Goal: Information Seeking & Learning: Check status

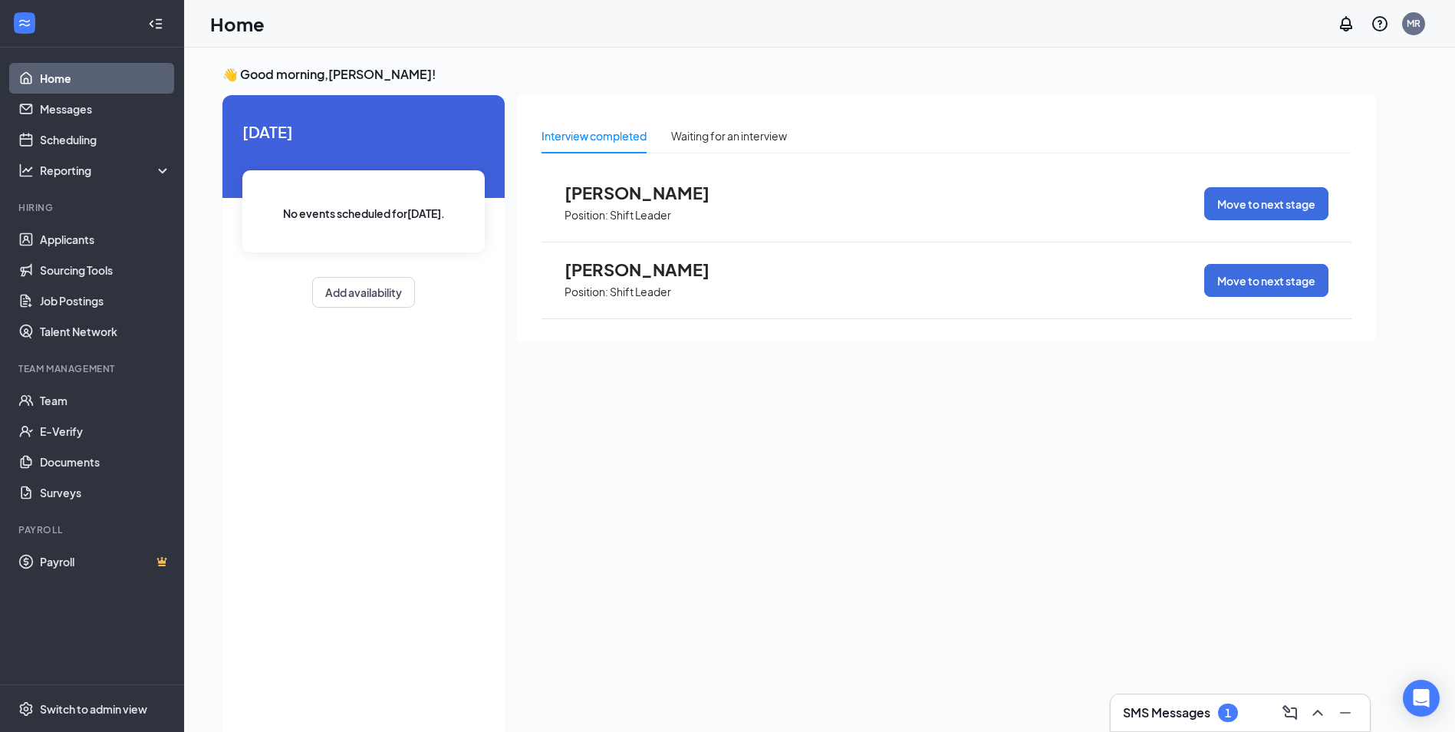
drag, startPoint x: 693, startPoint y: 285, endPoint x: 615, endPoint y: 510, distance: 238.7
click at [615, 510] on div "Interview completed Waiting for an interview [PERSON_NAME] Position: Shift Lead…" at bounding box center [946, 412] width 859 height 634
click at [40, 103] on link "Messages" at bounding box center [105, 109] width 131 height 31
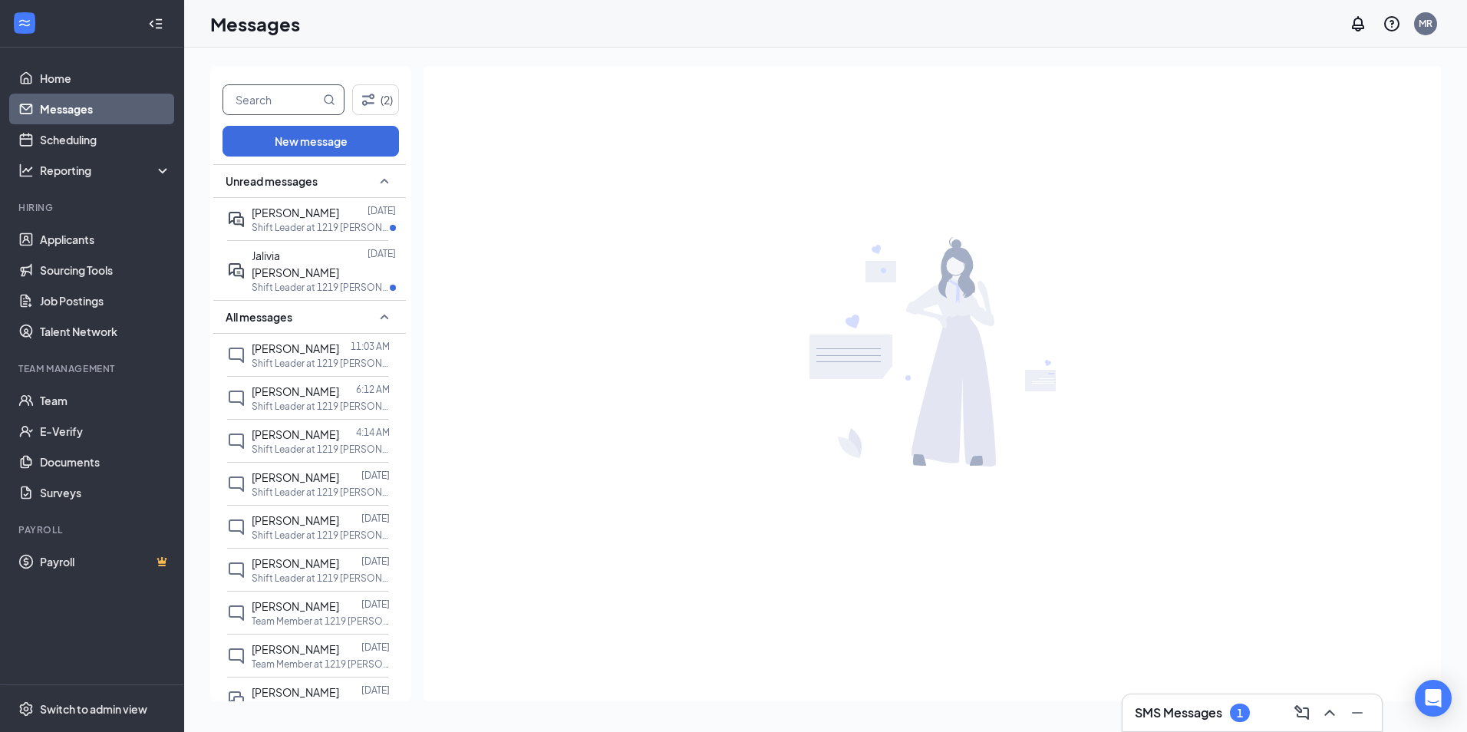
click at [306, 108] on input "text" at bounding box center [271, 99] width 97 height 29
type input "[PERSON_NAME]"
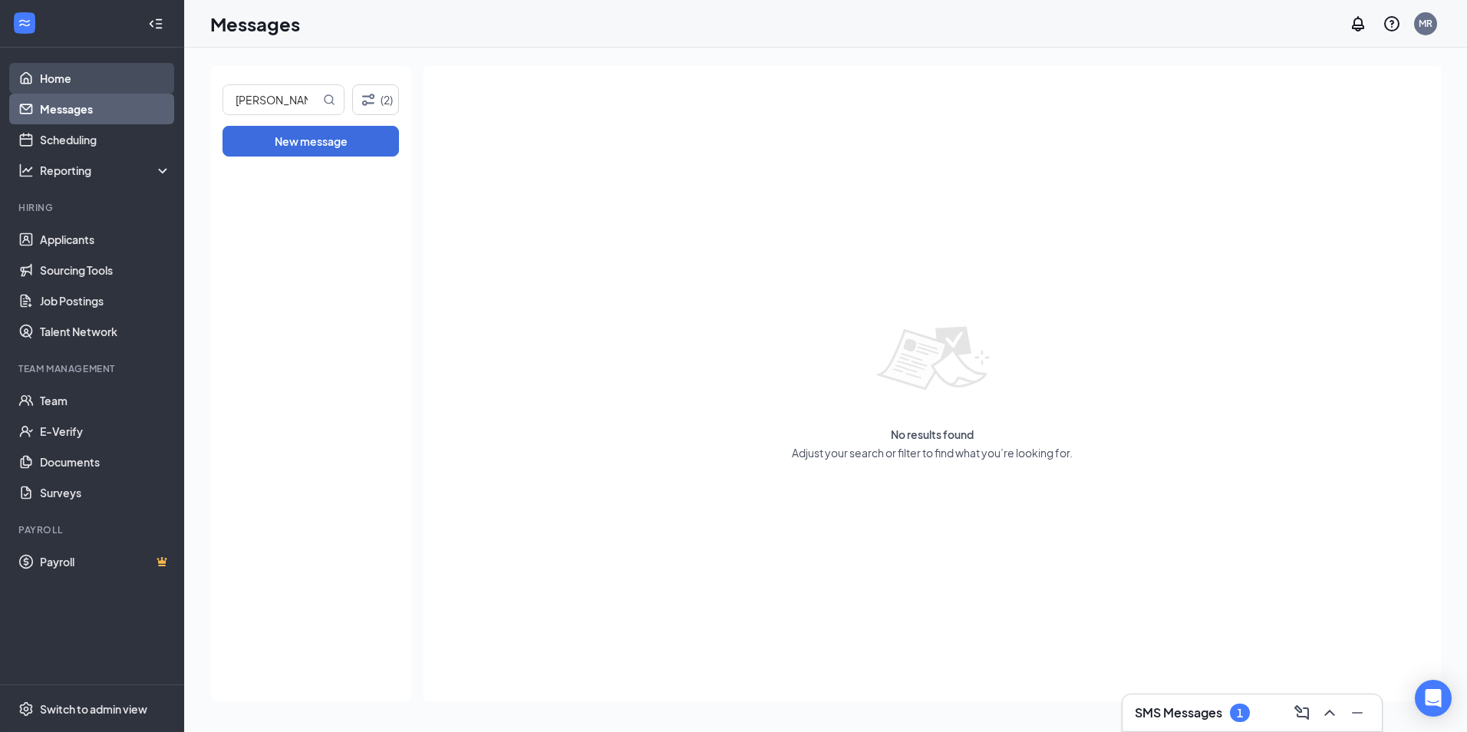
click at [113, 77] on link "Home" at bounding box center [105, 78] width 131 height 31
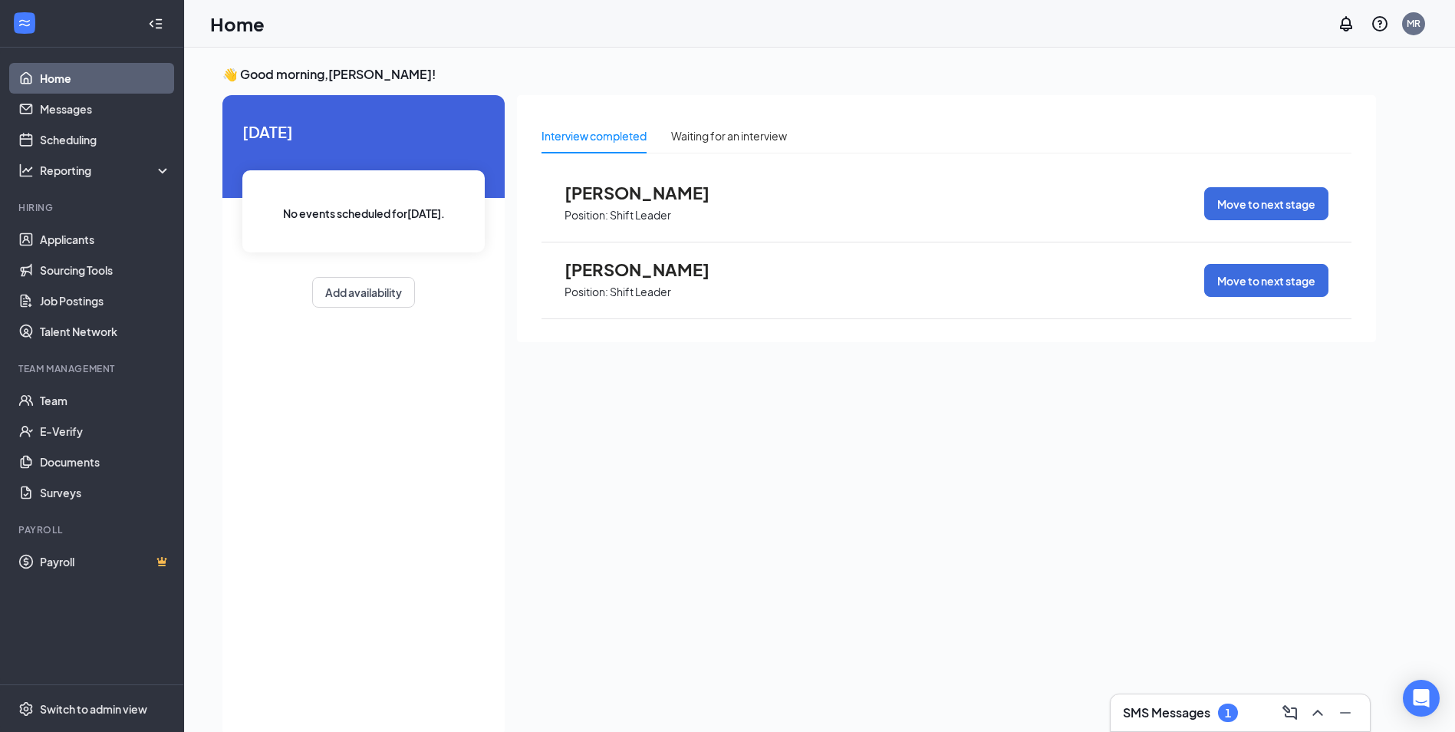
click at [724, 288] on span "Position: Shift Leader" at bounding box center [649, 290] width 169 height 23
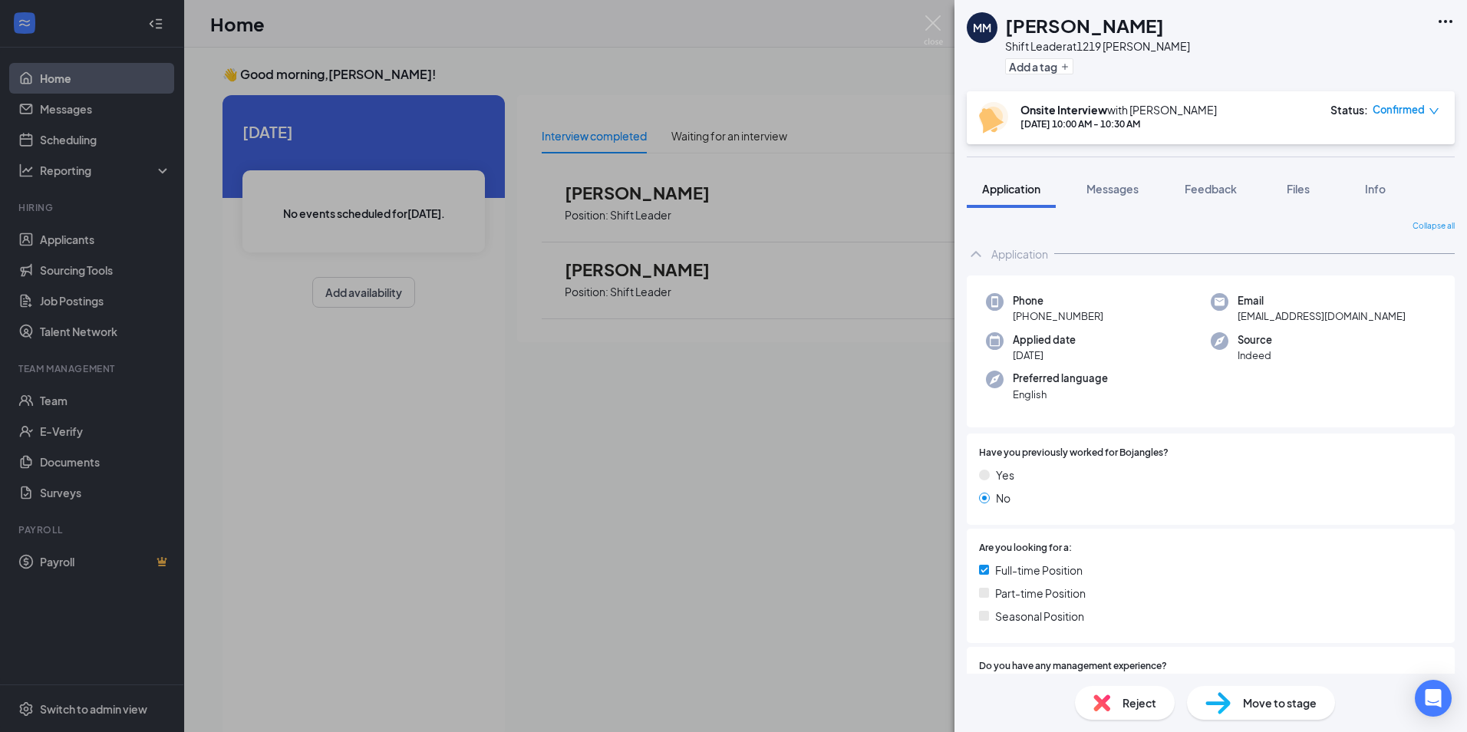
click at [1436, 114] on icon "down" at bounding box center [1433, 111] width 11 height 11
click at [1412, 209] on div "Mark as no-show" at bounding box center [1362, 206] width 129 height 17
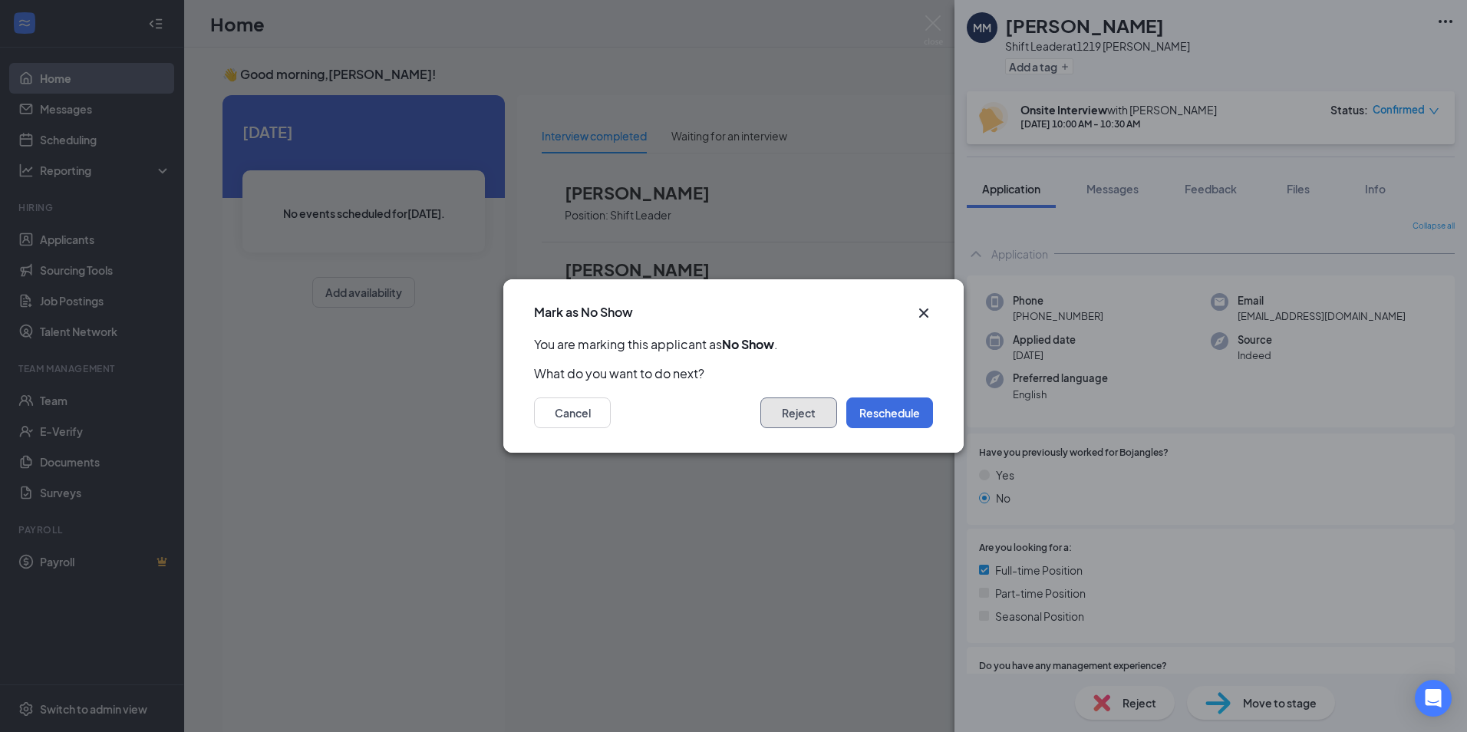
click at [818, 416] on button "Reject" at bounding box center [798, 412] width 77 height 31
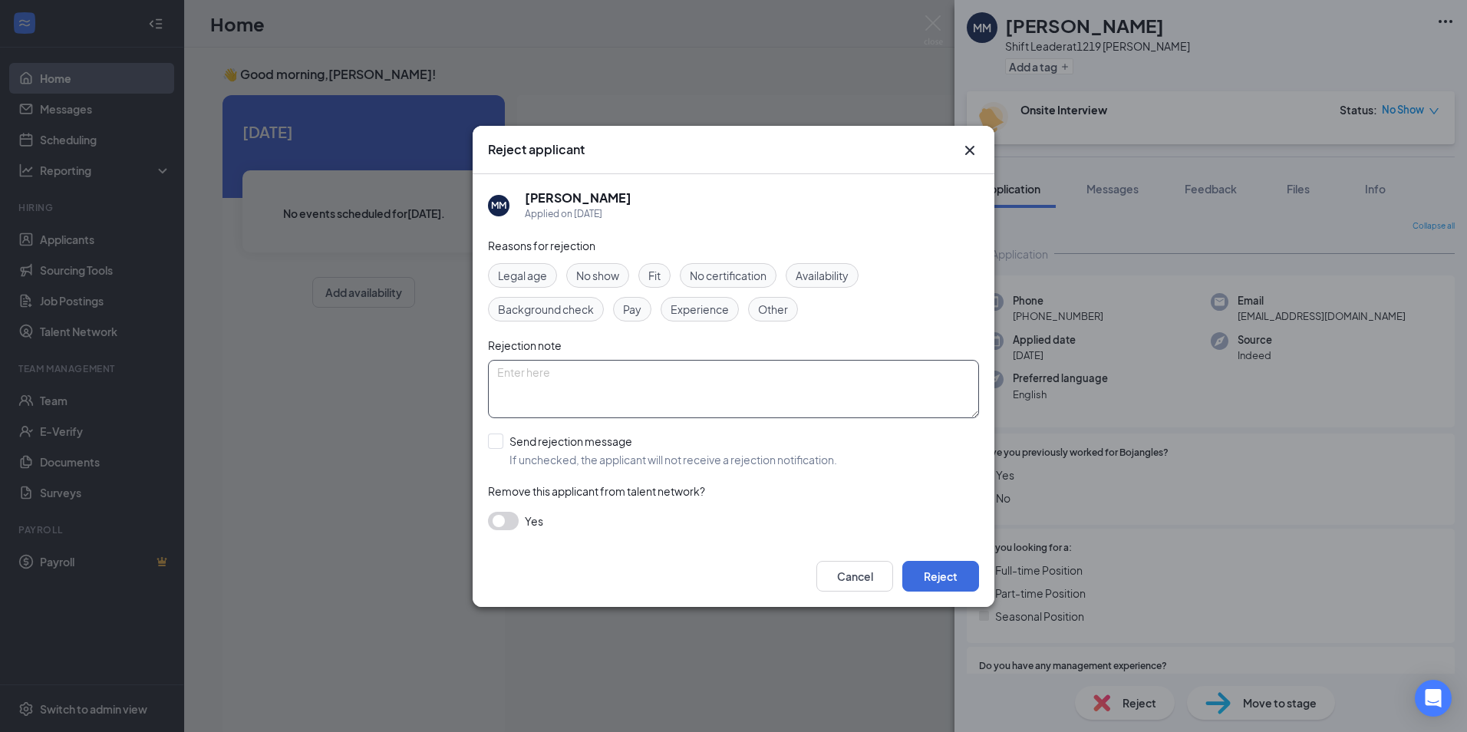
click at [729, 408] on textarea at bounding box center [733, 389] width 491 height 58
type textarea "not available"
click at [959, 576] on button "Reject" at bounding box center [940, 576] width 77 height 31
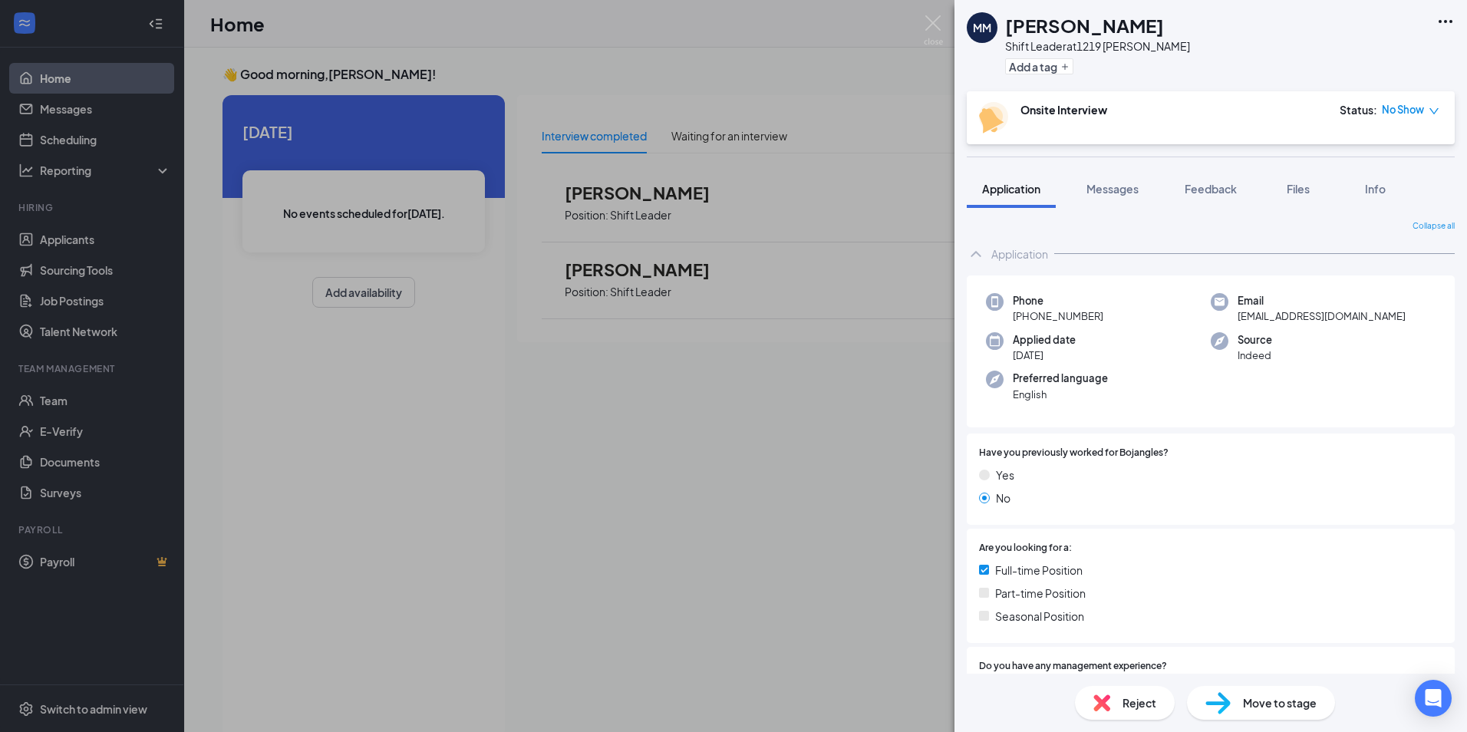
click at [789, 89] on div "MM [PERSON_NAME] Shift Leader at 1219 [PERSON_NAME] Add a tag Onsite Interview …" at bounding box center [733, 366] width 1467 height 732
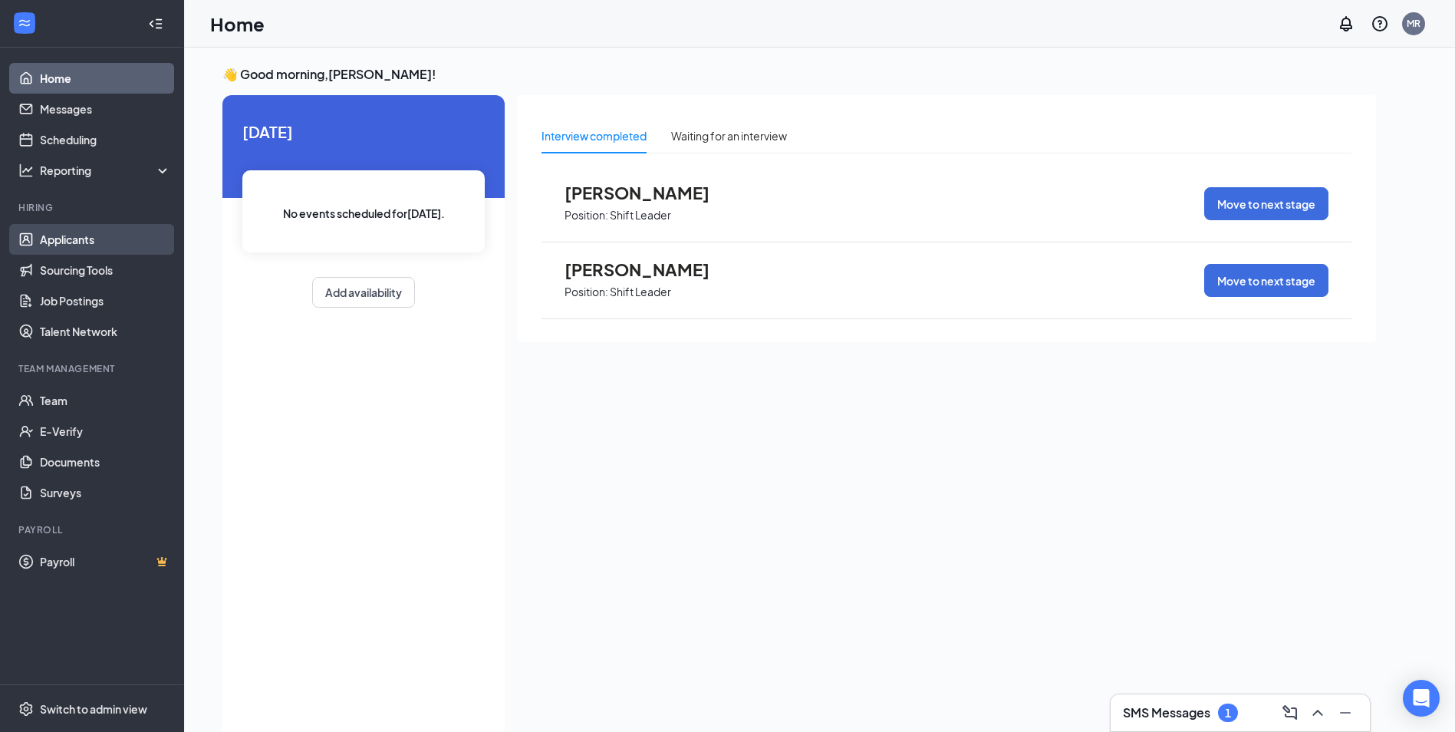
click at [48, 244] on link "Applicants" at bounding box center [105, 239] width 131 height 31
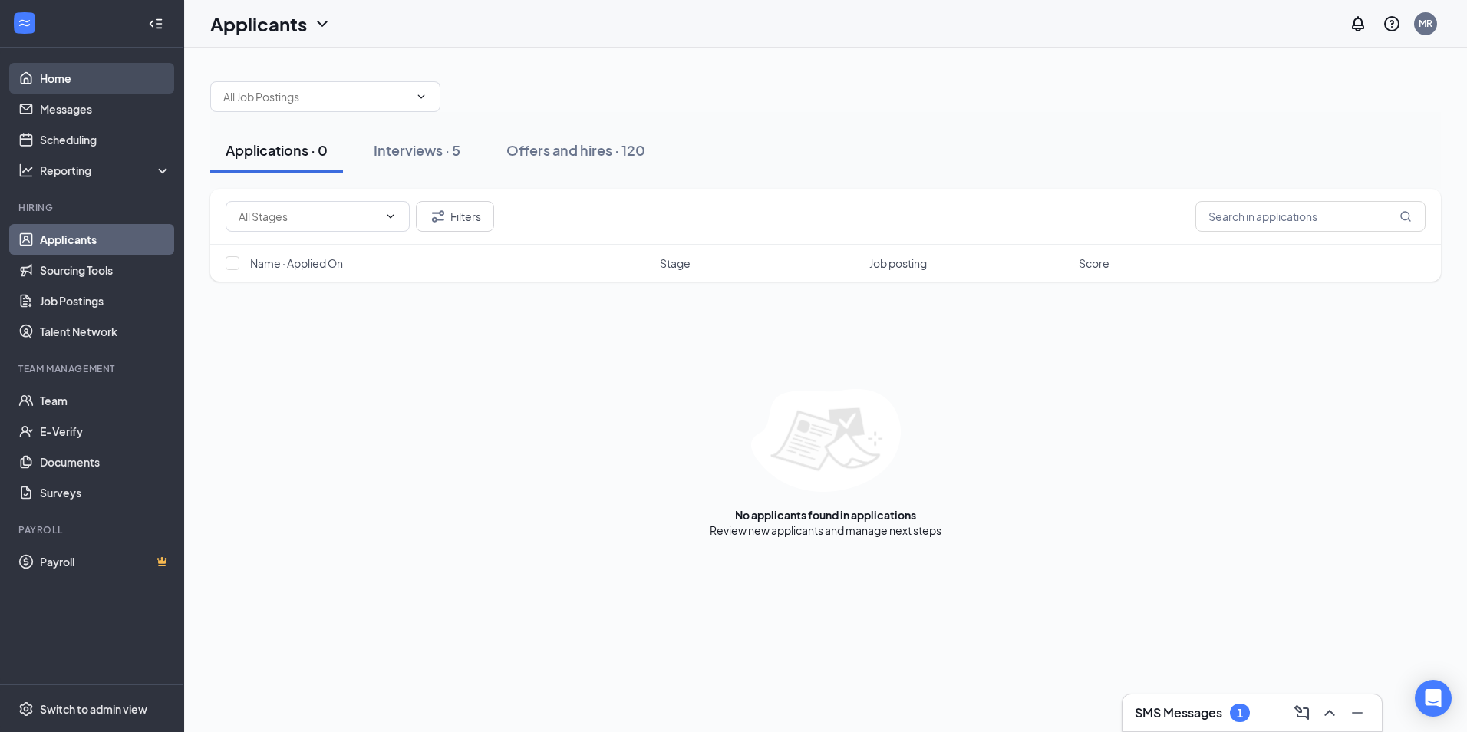
click at [57, 72] on link "Home" at bounding box center [105, 78] width 131 height 31
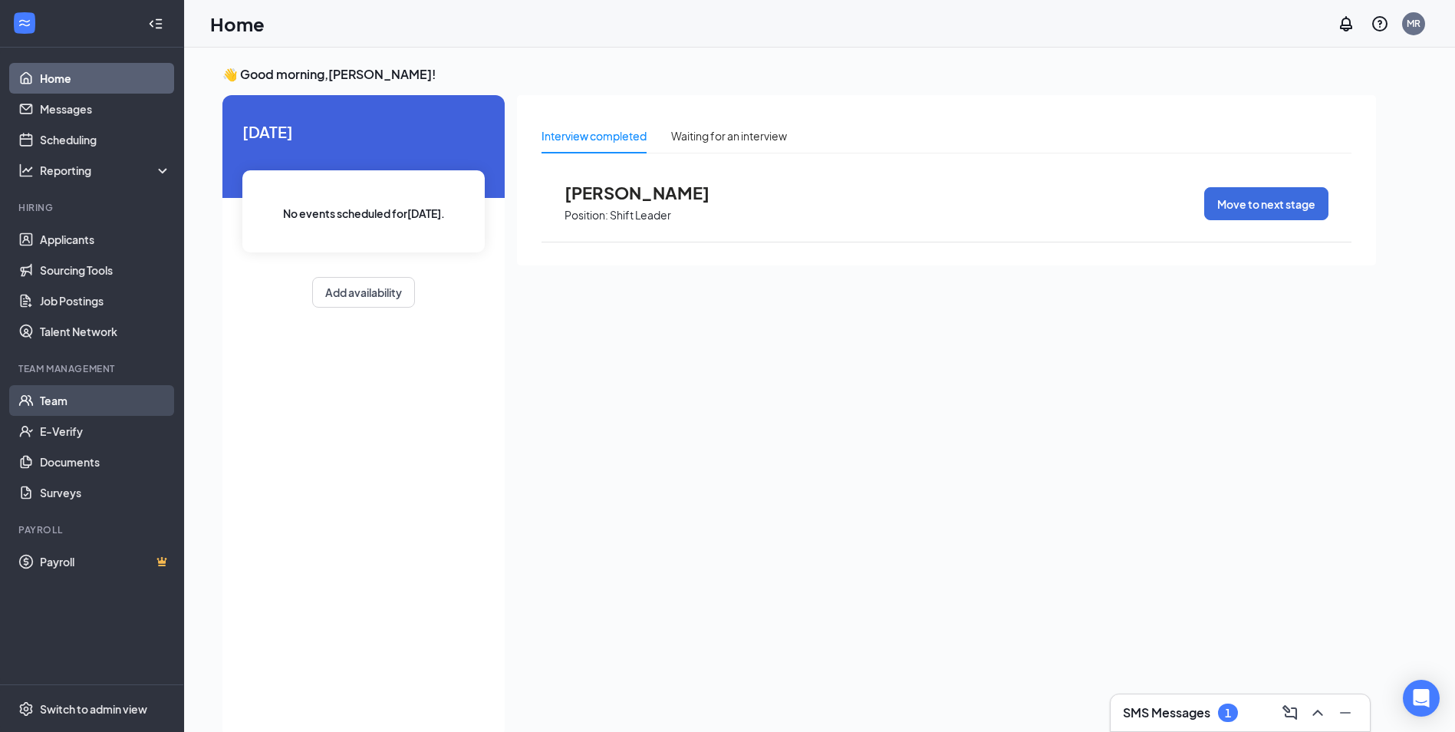
click at [63, 397] on link "Team" at bounding box center [105, 400] width 131 height 31
click at [66, 109] on link "Messages" at bounding box center [105, 109] width 131 height 31
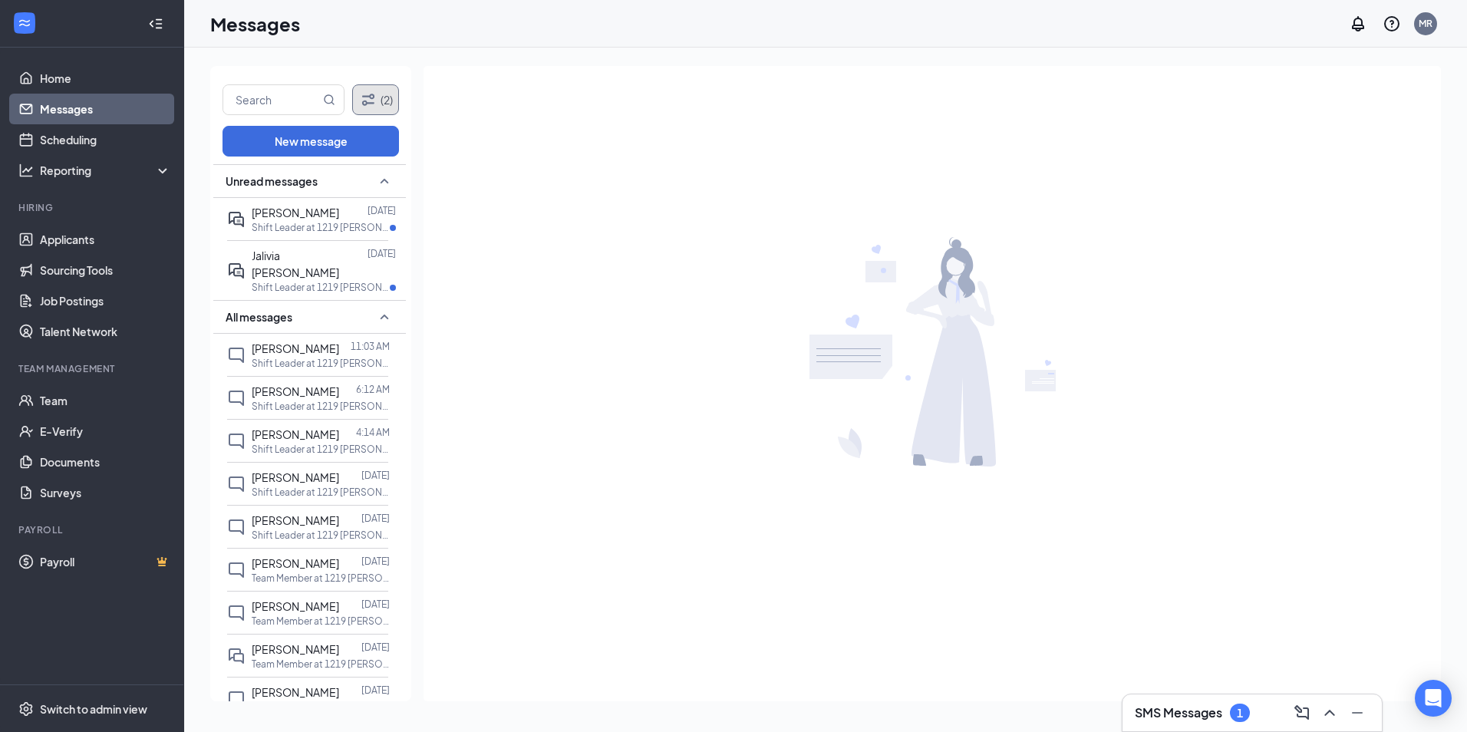
click at [397, 100] on button "(2)" at bounding box center [375, 99] width 47 height 31
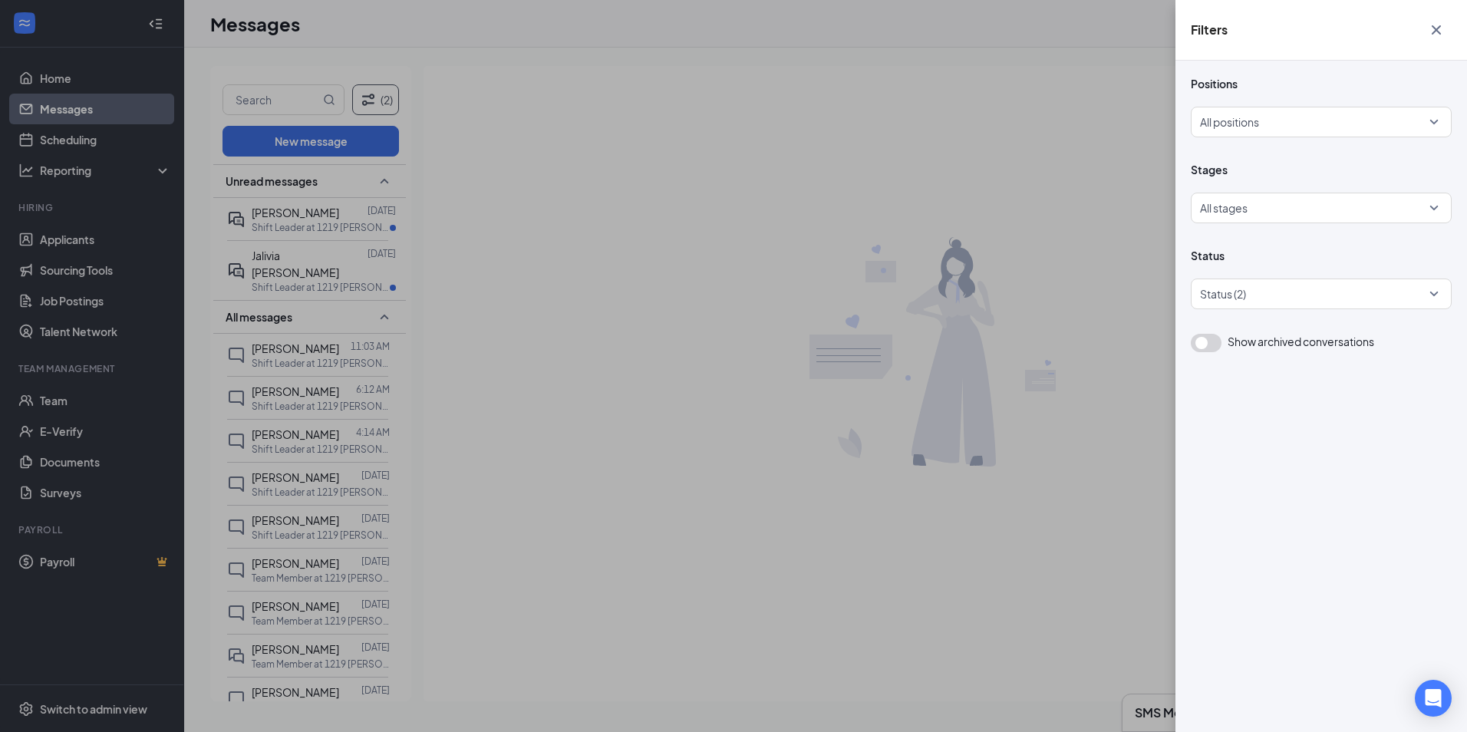
click at [545, 206] on div "Filters Positions All positions Stages All stages Status Status (2) Show archiv…" at bounding box center [733, 366] width 1467 height 732
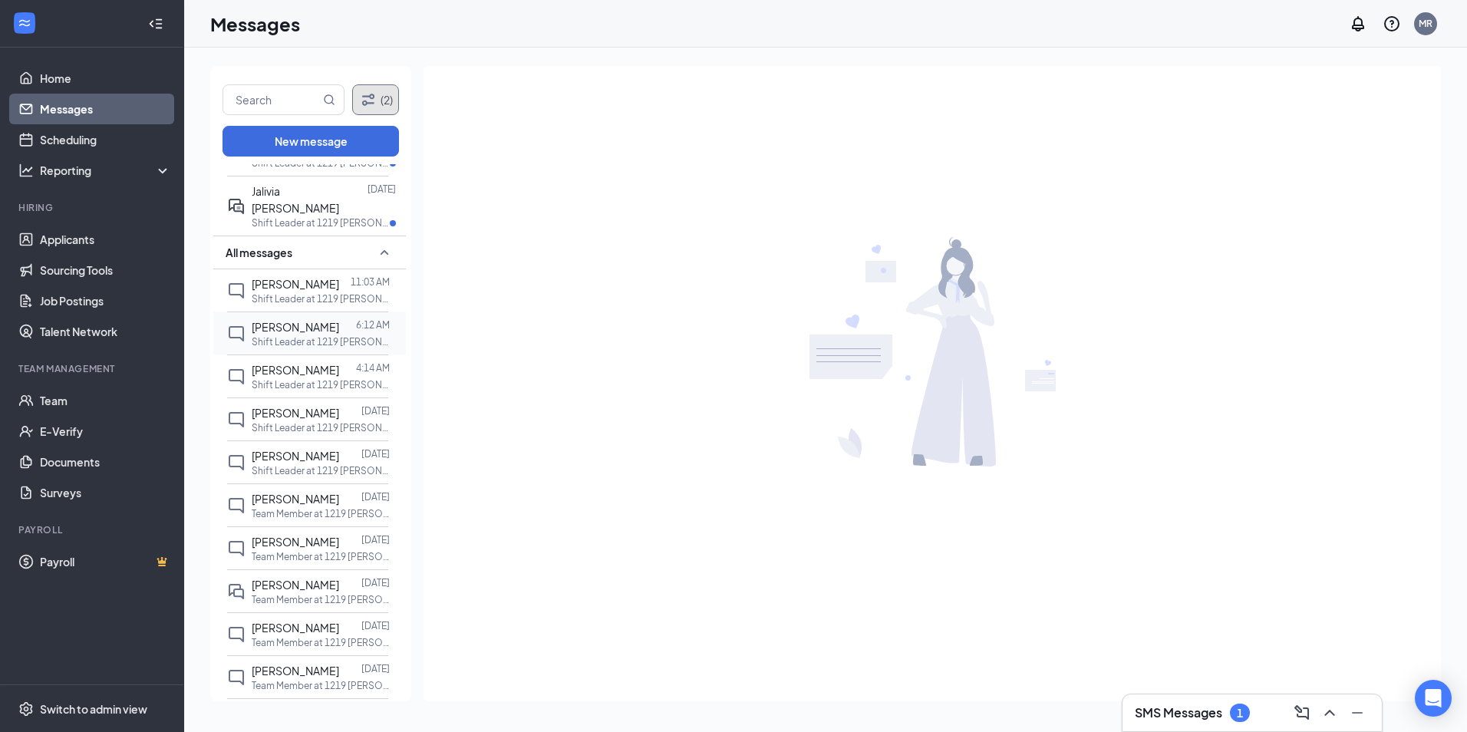
scroll to position [206, 0]
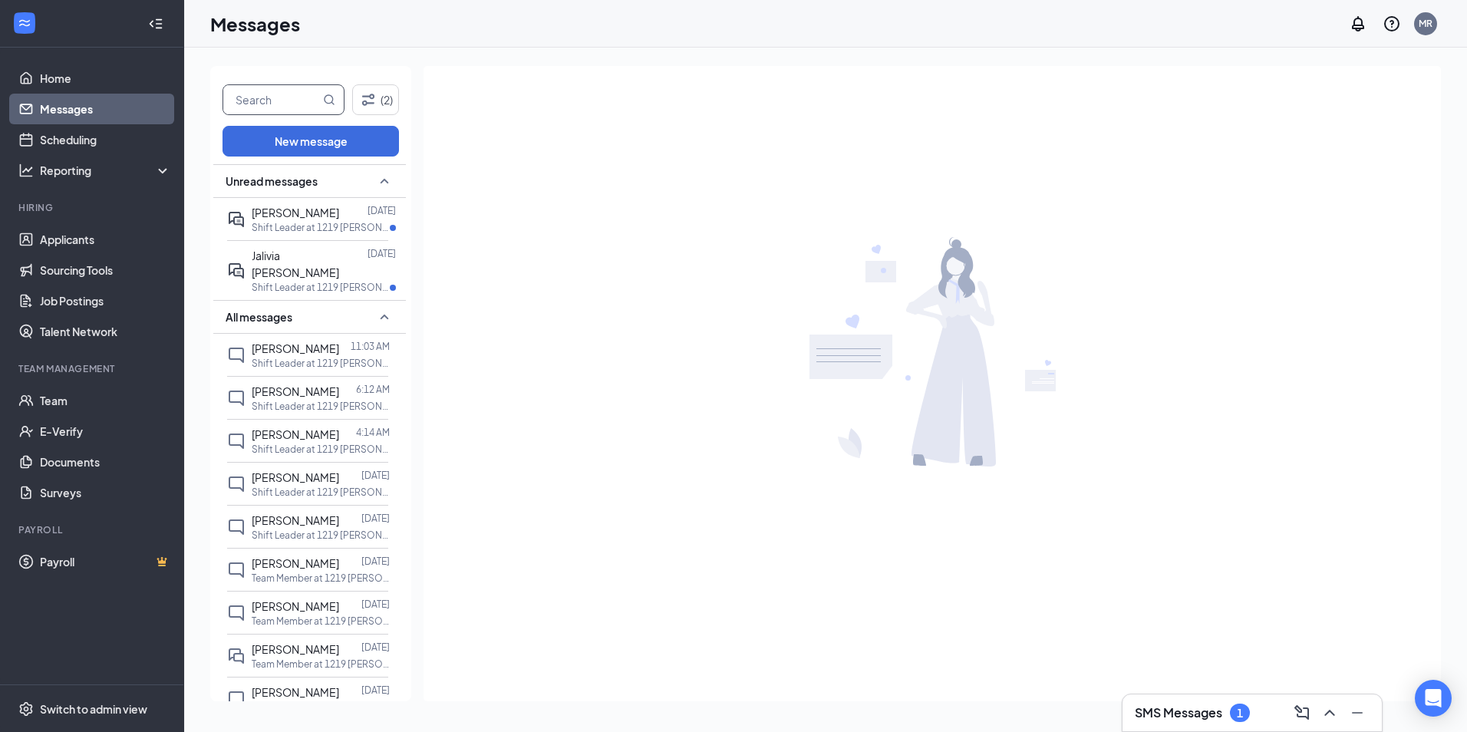
click at [297, 100] on input "text" at bounding box center [271, 99] width 97 height 29
type input "[PERSON_NAME]"
click at [324, 99] on icon "MagnifyingGlass" at bounding box center [329, 99] width 10 height 10
click at [55, 133] on link "Scheduling" at bounding box center [105, 139] width 131 height 31
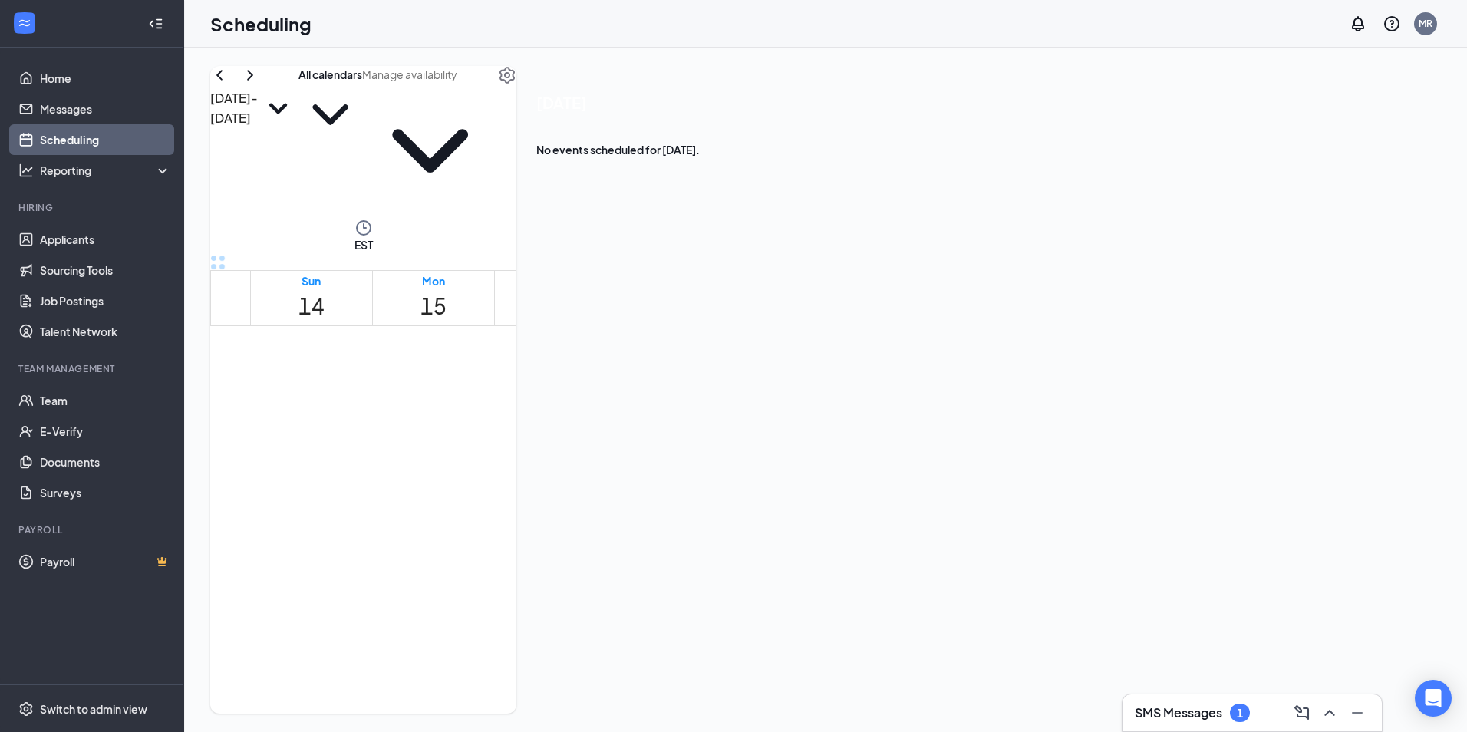
scroll to position [754, 0]
click at [95, 238] on link "Applicants" at bounding box center [105, 239] width 131 height 31
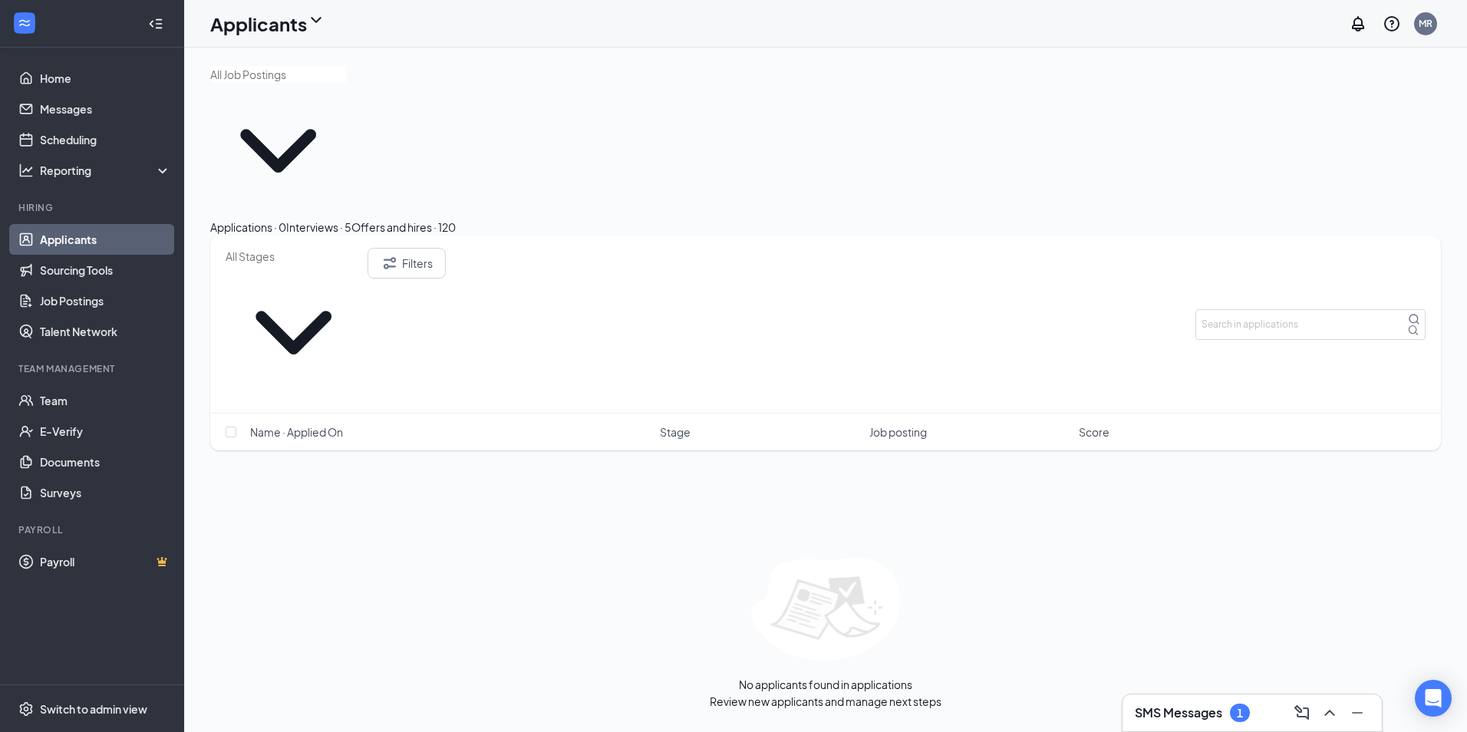
click at [295, 248] on input "text" at bounding box center [294, 256] width 136 height 17
click at [452, 627] on div "Applications · 0 Interviews · 5 Offers and hires · 120 Additional Information (…" at bounding box center [825, 390] width 1282 height 684
click at [54, 94] on link "Messages" at bounding box center [105, 109] width 131 height 31
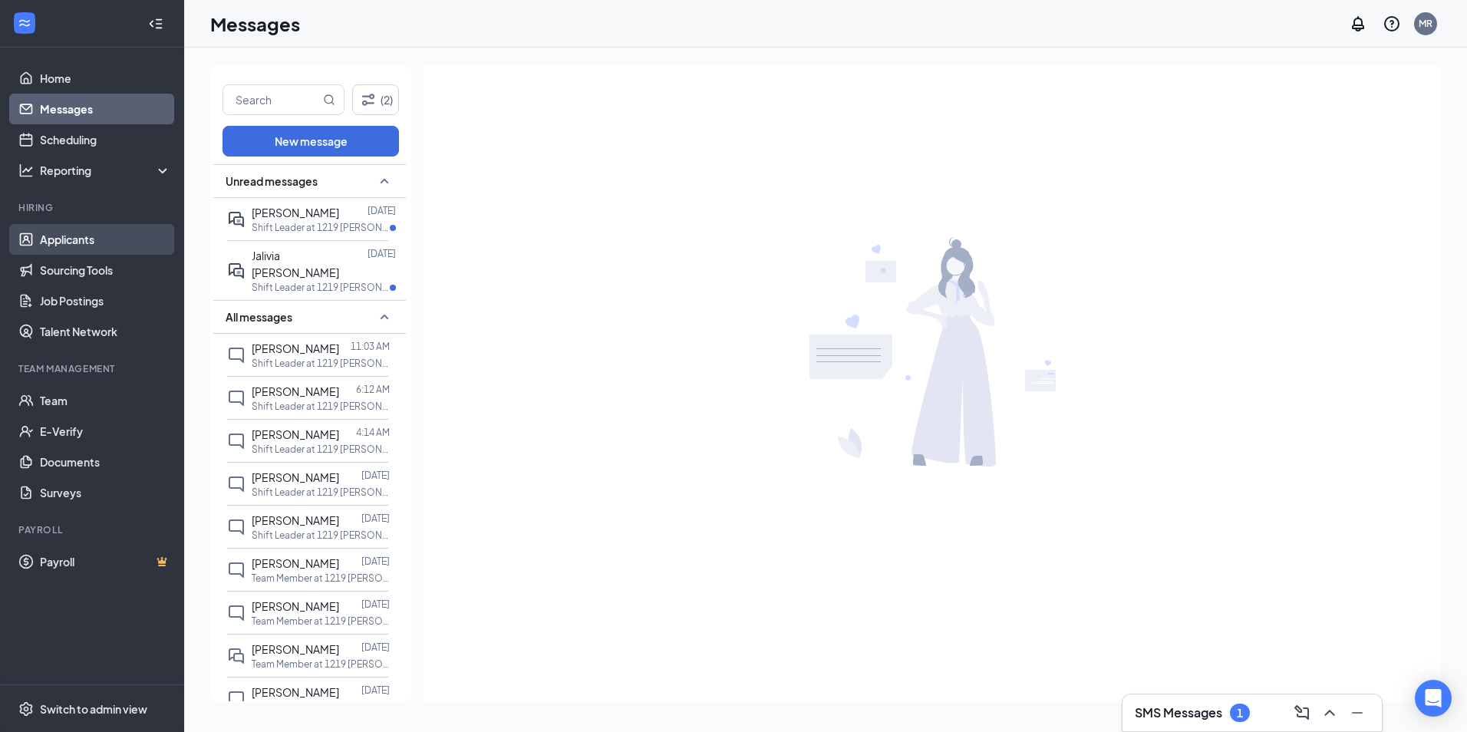
click at [80, 231] on link "Applicants" at bounding box center [105, 239] width 131 height 31
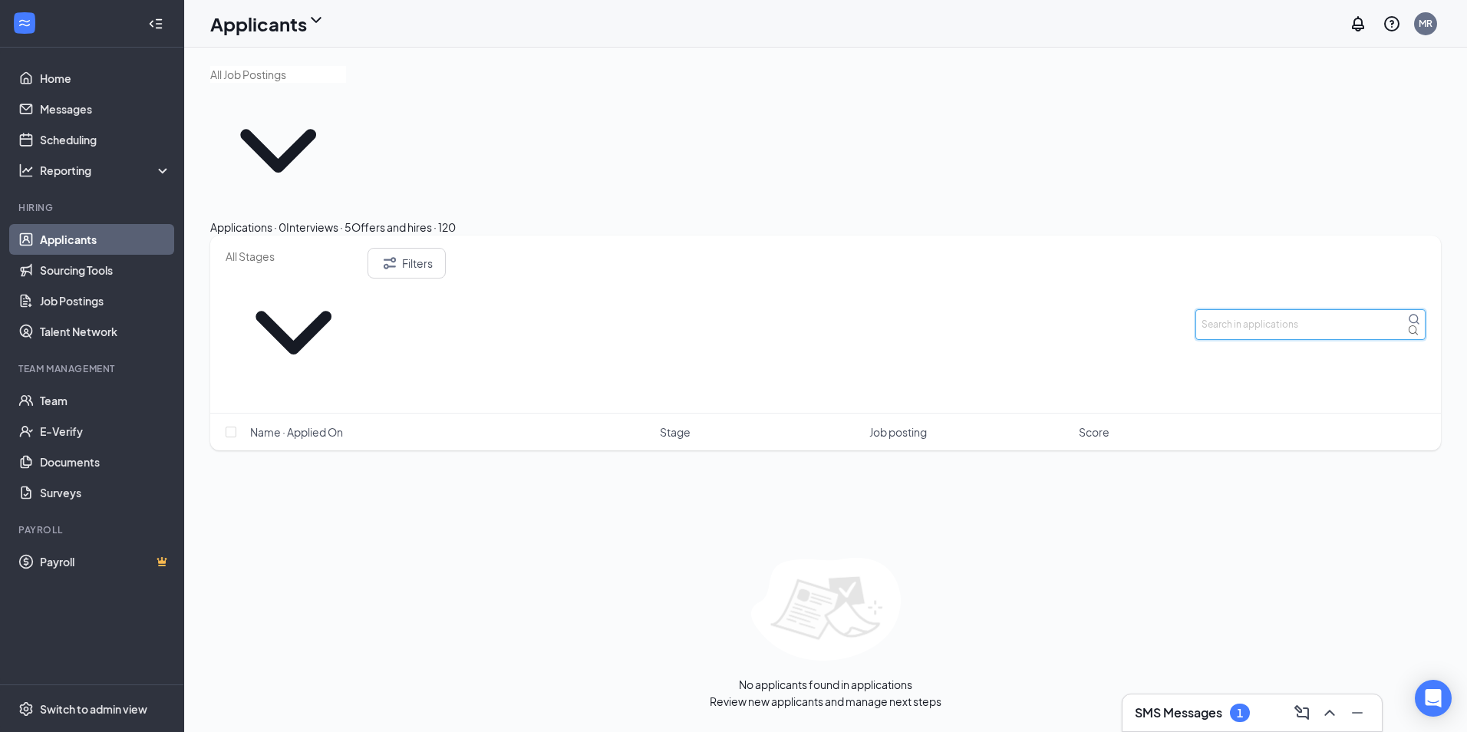
click at [1287, 309] on input "text" at bounding box center [1310, 324] width 230 height 31
type input "a"
type input "f"
type input "adam Flynt"
click at [1408, 313] on icon "MagnifyingGlass" at bounding box center [1414, 319] width 12 height 12
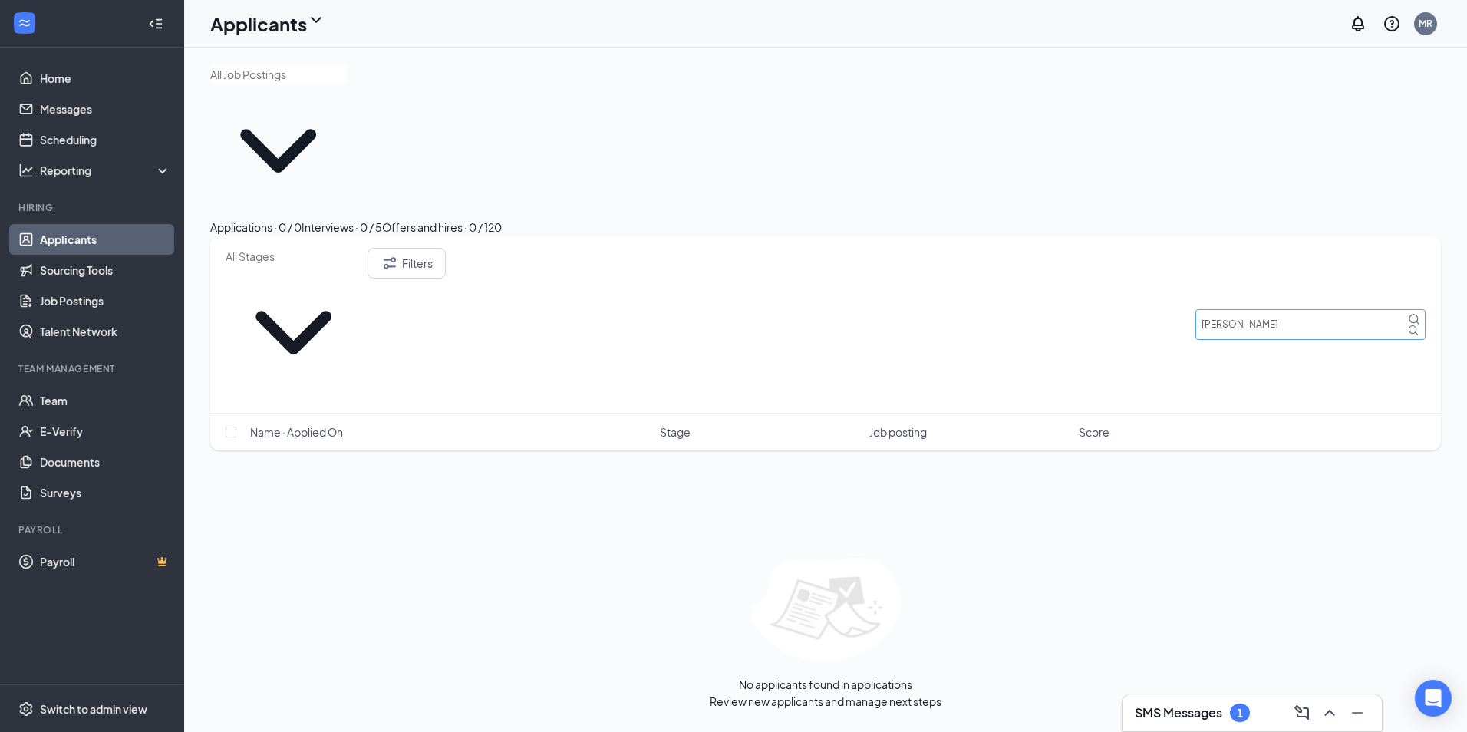
click at [1408, 313] on icon "MagnifyingGlass" at bounding box center [1414, 319] width 12 height 12
click at [361, 249] on span at bounding box center [294, 324] width 136 height 151
click at [68, 304] on link "Job Postings" at bounding box center [105, 300] width 131 height 31
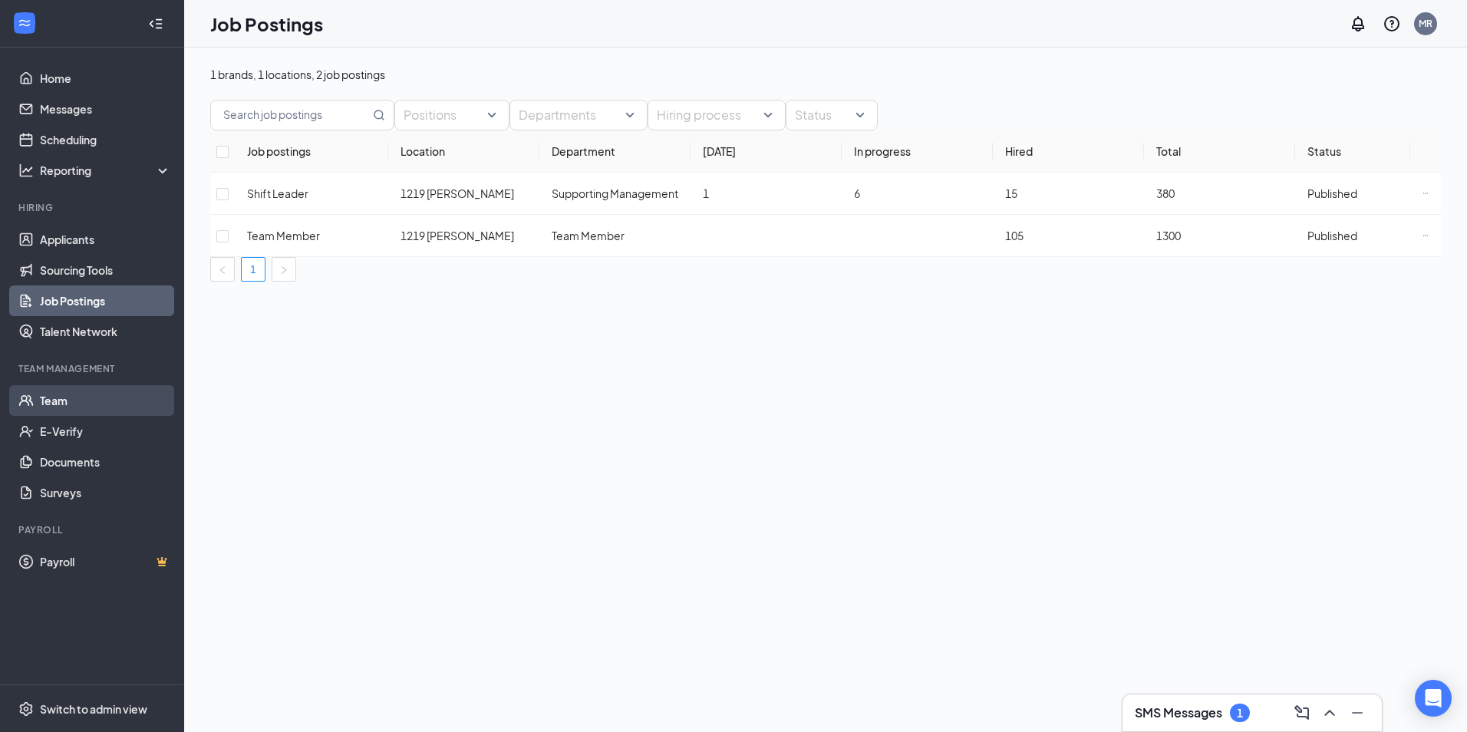
click at [64, 400] on link "Team" at bounding box center [105, 400] width 131 height 31
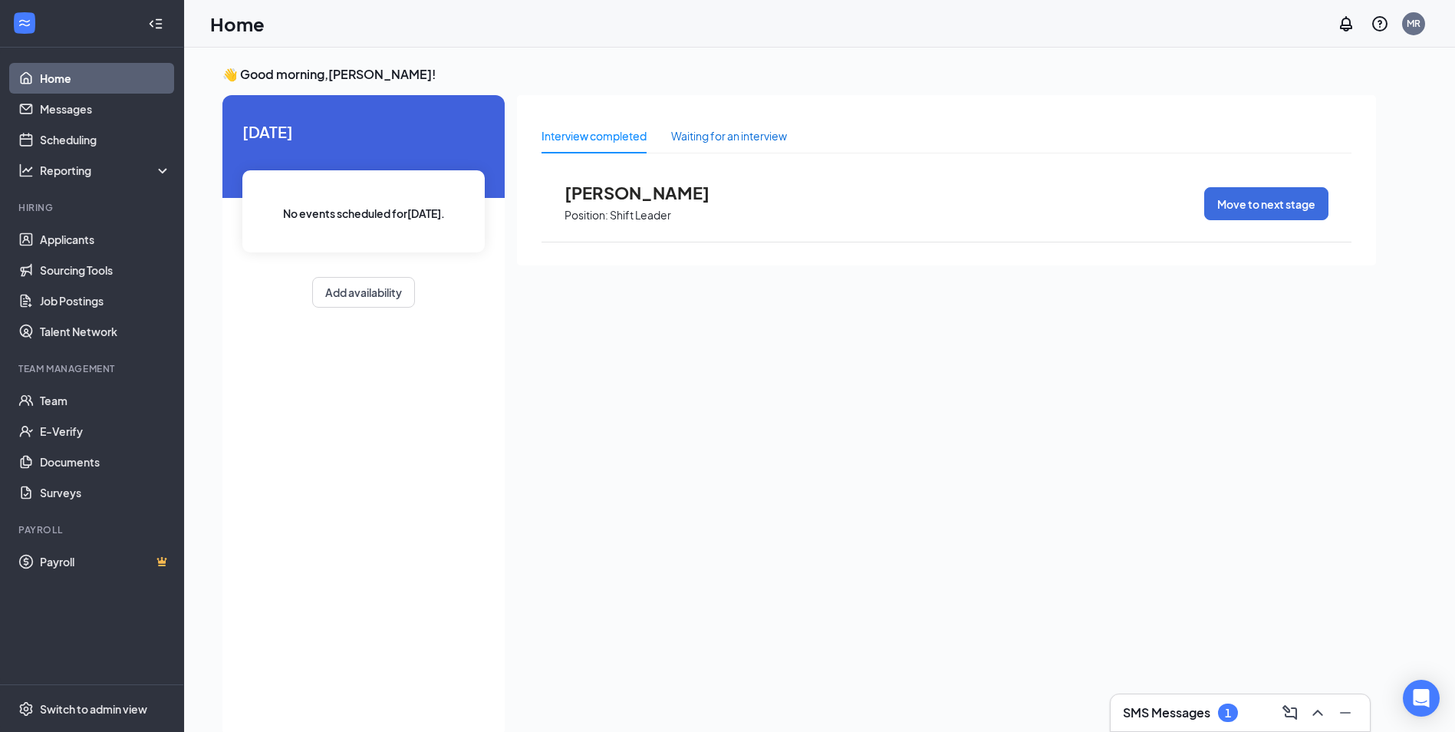
click at [734, 143] on div "Waiting for an interview" at bounding box center [729, 135] width 116 height 17
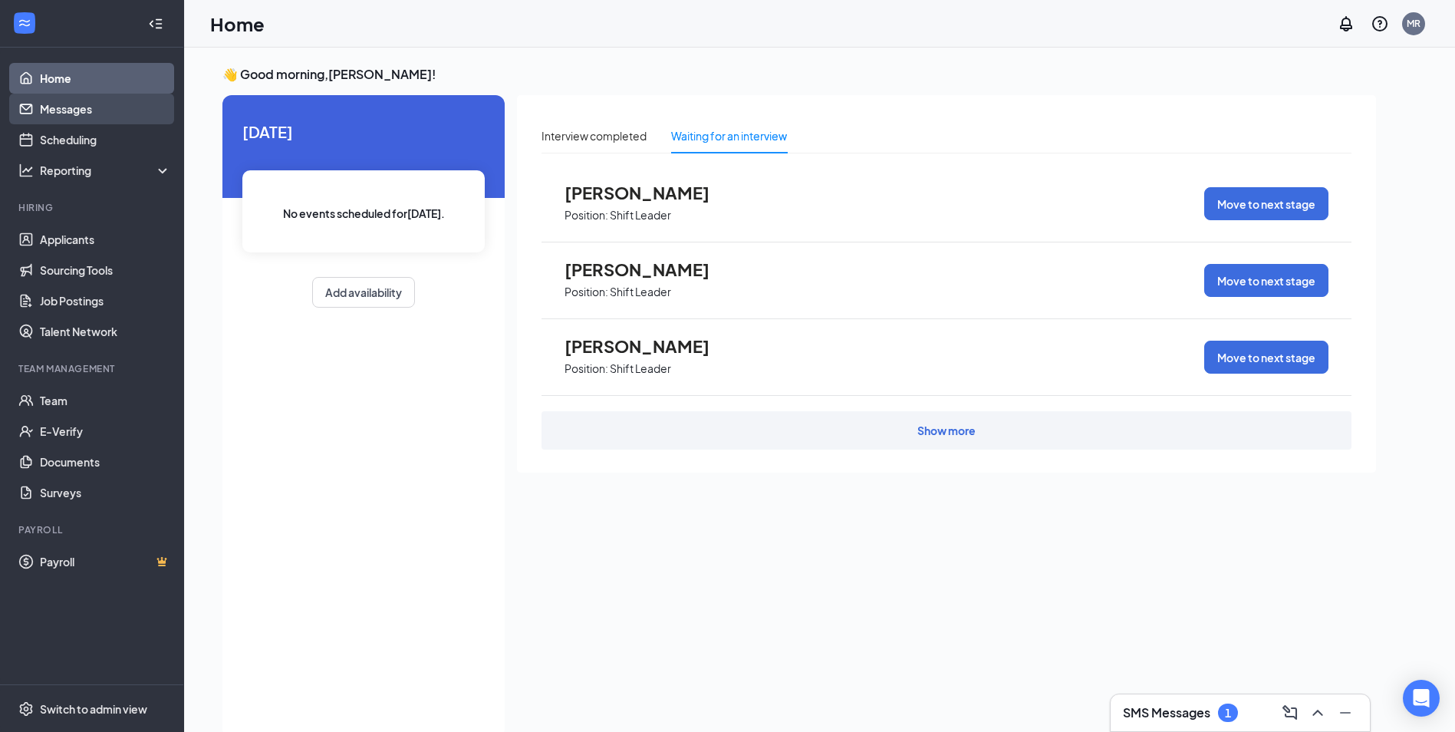
click at [51, 98] on link "Messages" at bounding box center [105, 109] width 131 height 31
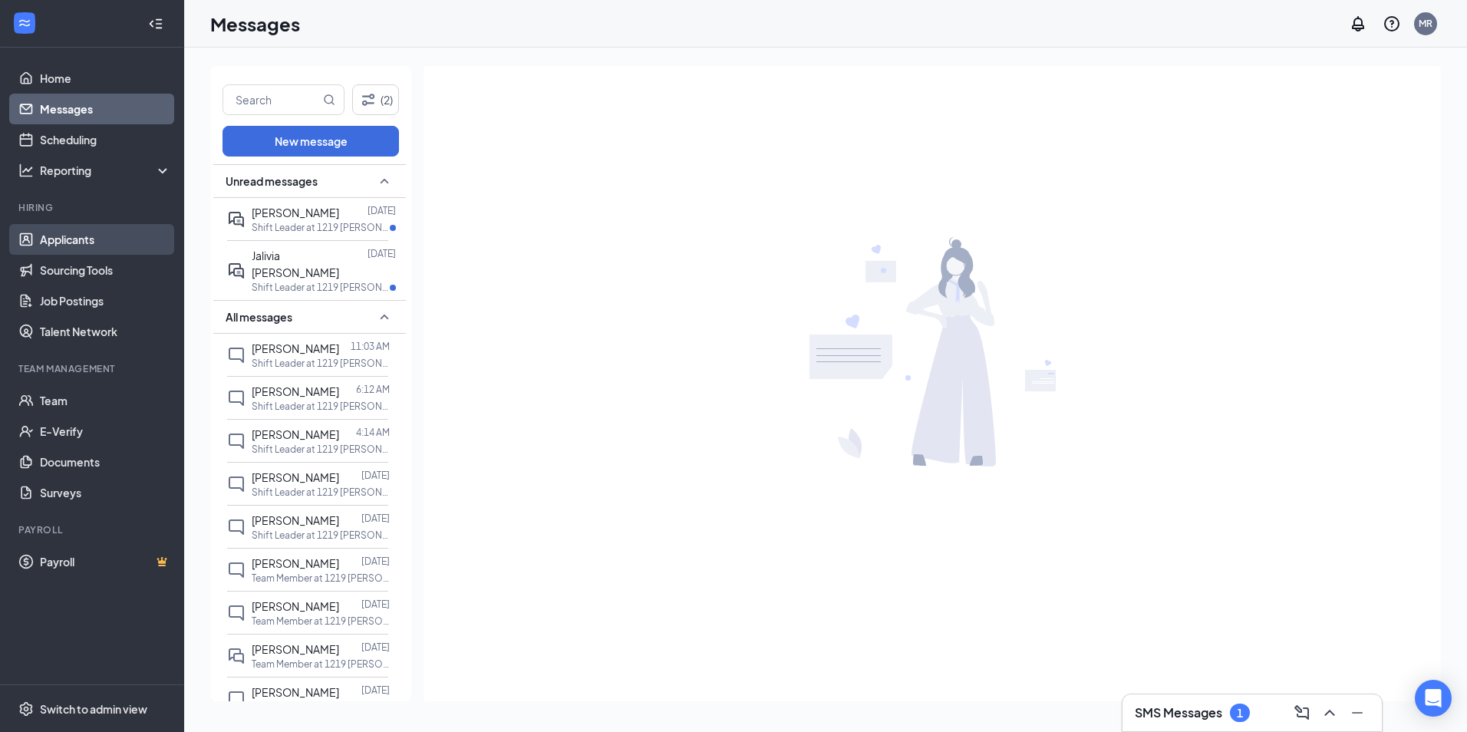
click at [82, 244] on link "Applicants" at bounding box center [105, 239] width 131 height 31
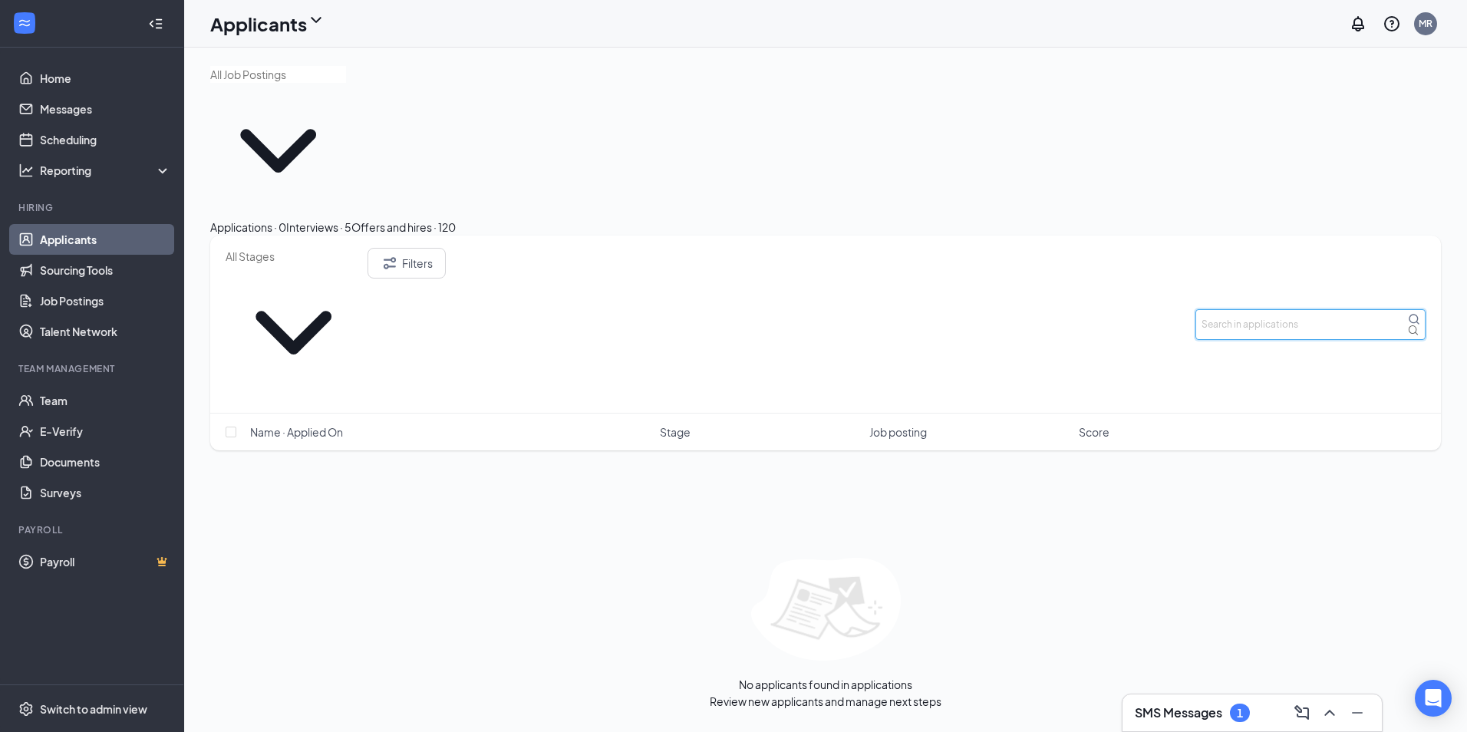
click at [1348, 309] on input "text" at bounding box center [1310, 324] width 230 height 31
type input "[PERSON_NAME]"
click at [1408, 314] on icon "MagnifyingGlass" at bounding box center [1413, 319] width 10 height 10
click at [1313, 309] on input "[PERSON_NAME]" at bounding box center [1310, 324] width 230 height 31
click at [502, 219] on div "Offers and hires · 0 / 120" at bounding box center [442, 227] width 120 height 17
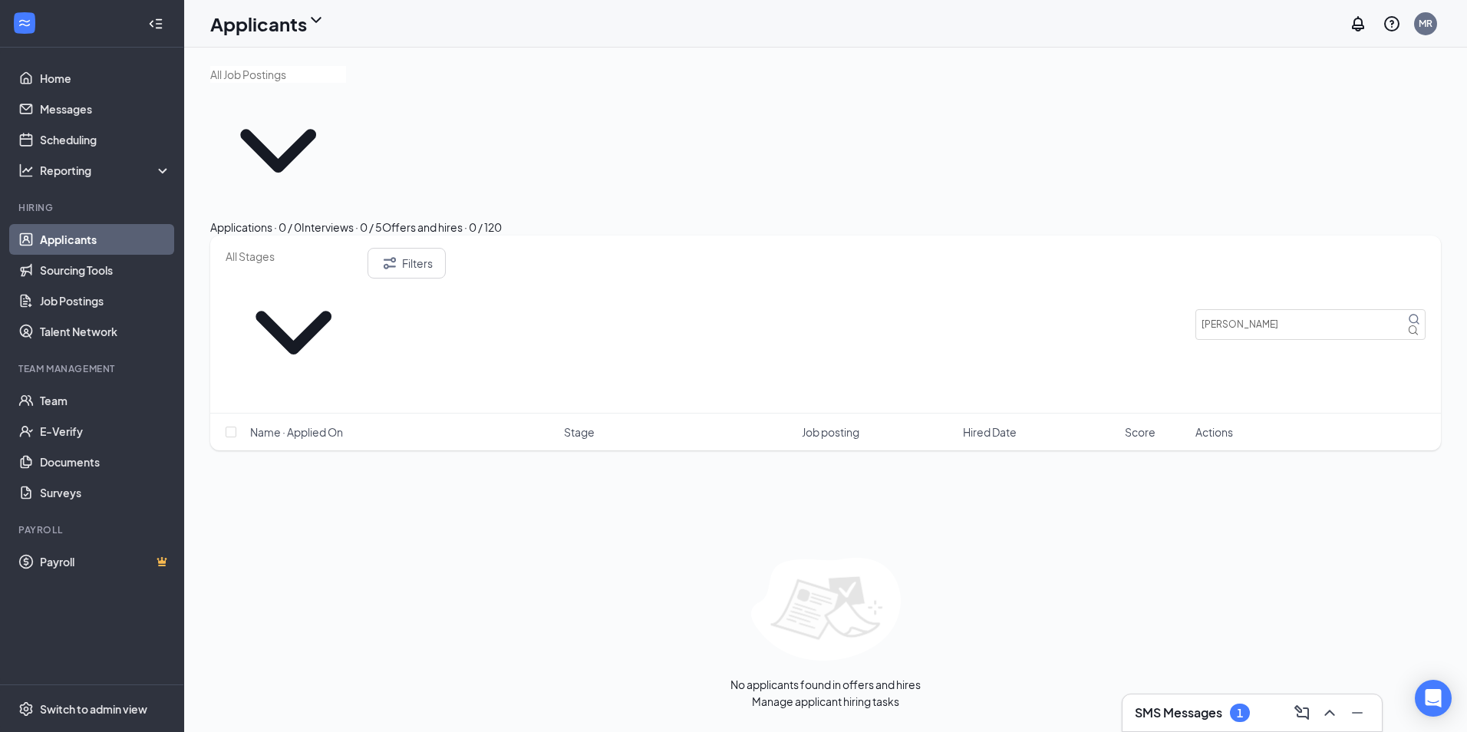
click at [382, 219] on div "Interviews · 0 / 5" at bounding box center [341, 227] width 81 height 17
click at [268, 219] on button "Applications · 0 / 0" at bounding box center [255, 227] width 91 height 17
click at [105, 116] on link "Messages" at bounding box center [105, 109] width 131 height 31
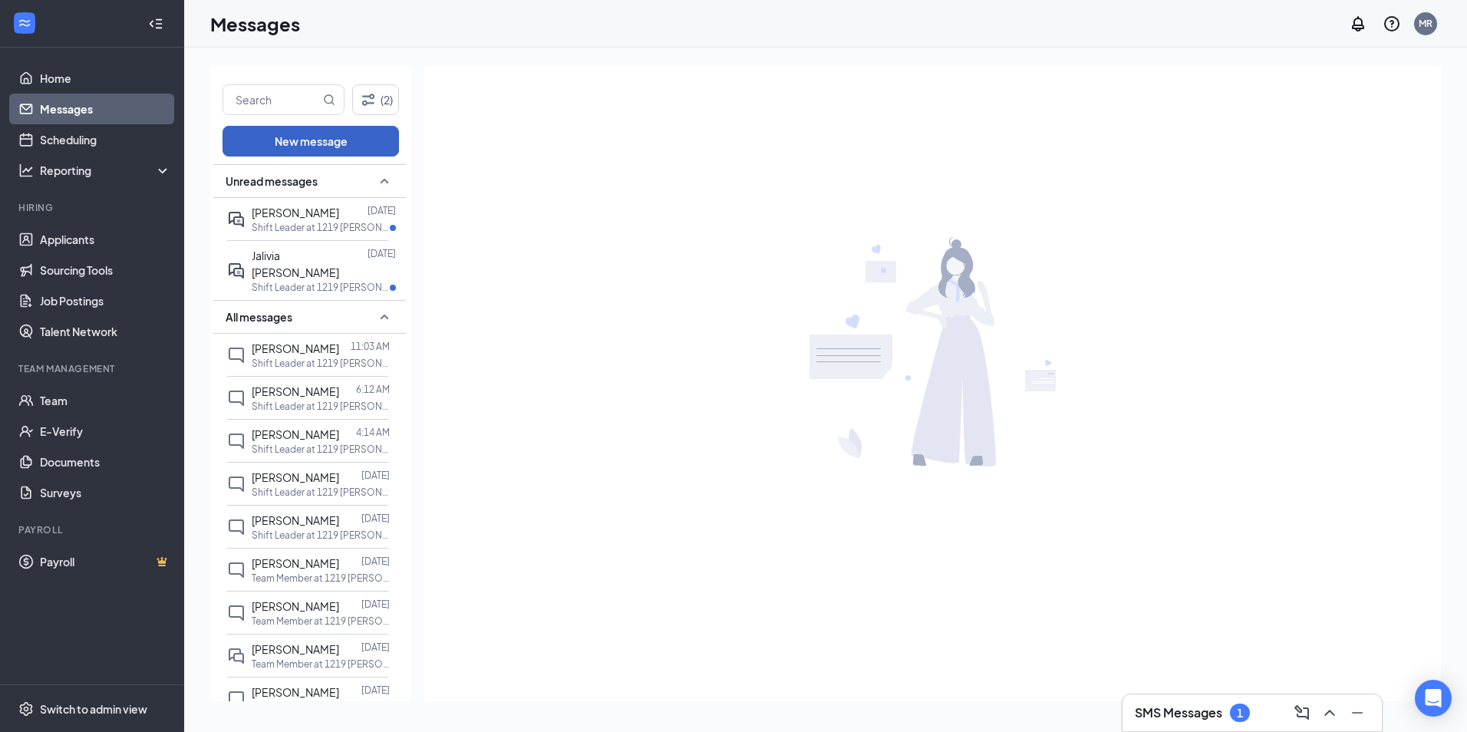
click at [289, 150] on button "New message" at bounding box center [310, 141] width 176 height 31
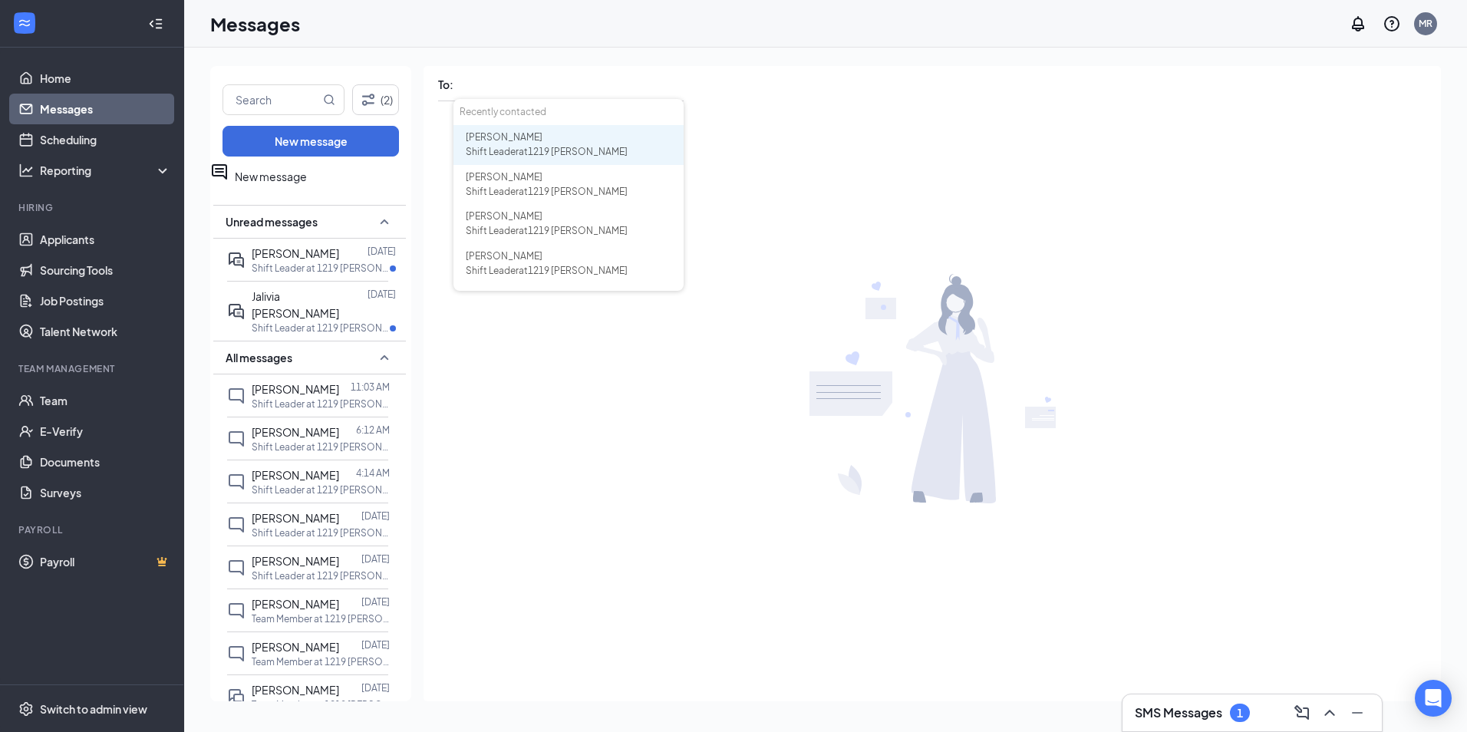
drag, startPoint x: 394, startPoint y: 491, endPoint x: 390, endPoint y: 730, distance: 239.4
drag, startPoint x: 248, startPoint y: 185, endPoint x: 232, endPoint y: 189, distance: 16.0
click at [246, 185] on div "New message" at bounding box center [310, 176] width 201 height 41
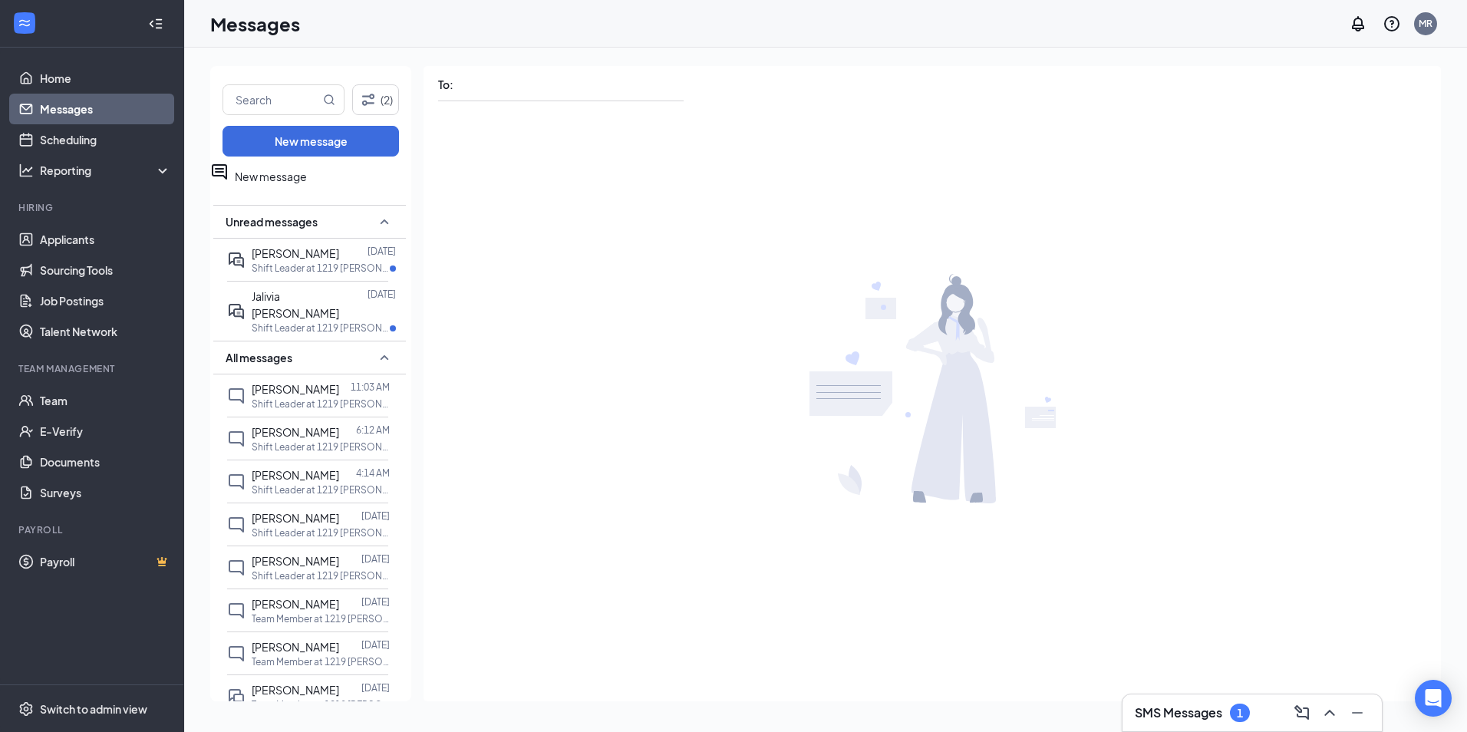
click at [229, 181] on icon "ActiveChat" at bounding box center [219, 172] width 18 height 18
click at [278, 142] on button "New message" at bounding box center [310, 141] width 176 height 31
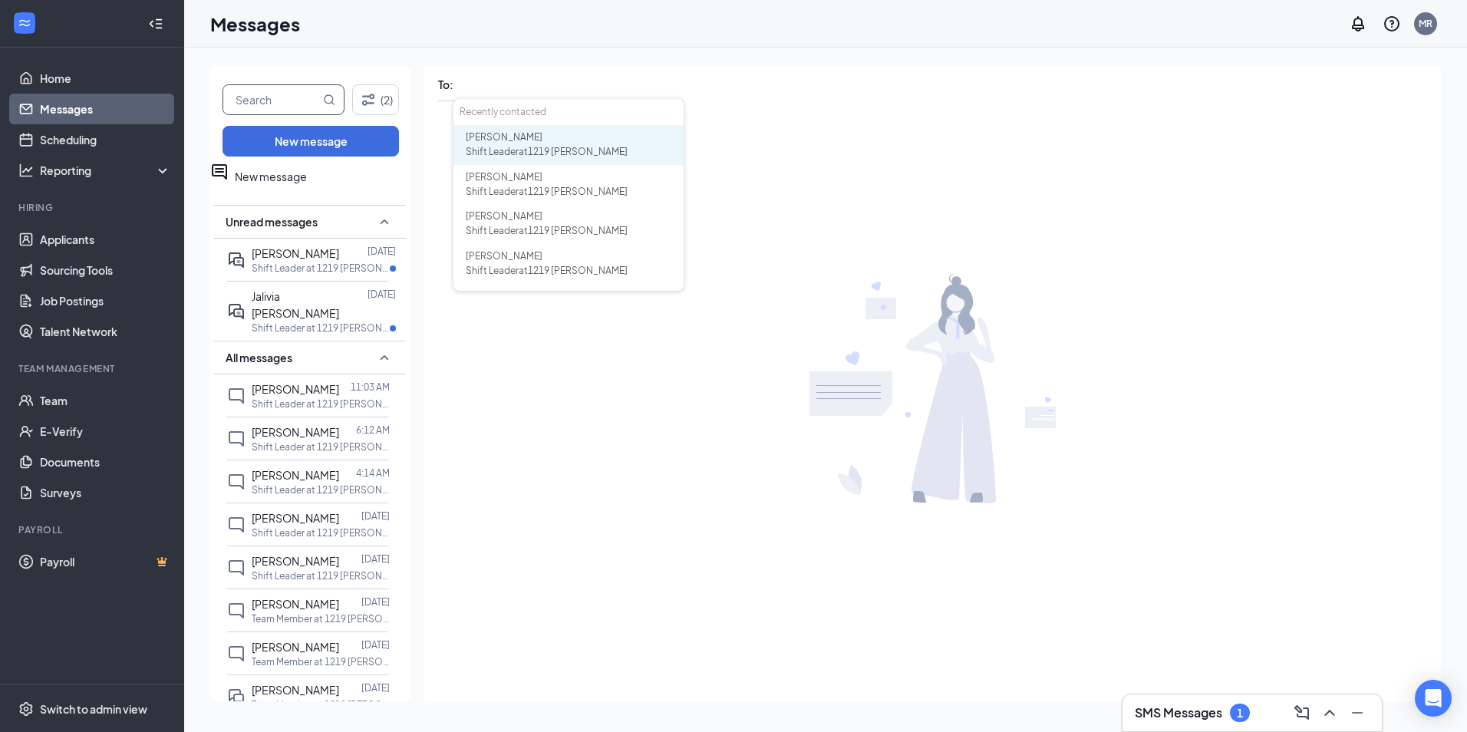
click at [270, 103] on input "text" at bounding box center [271, 99] width 97 height 29
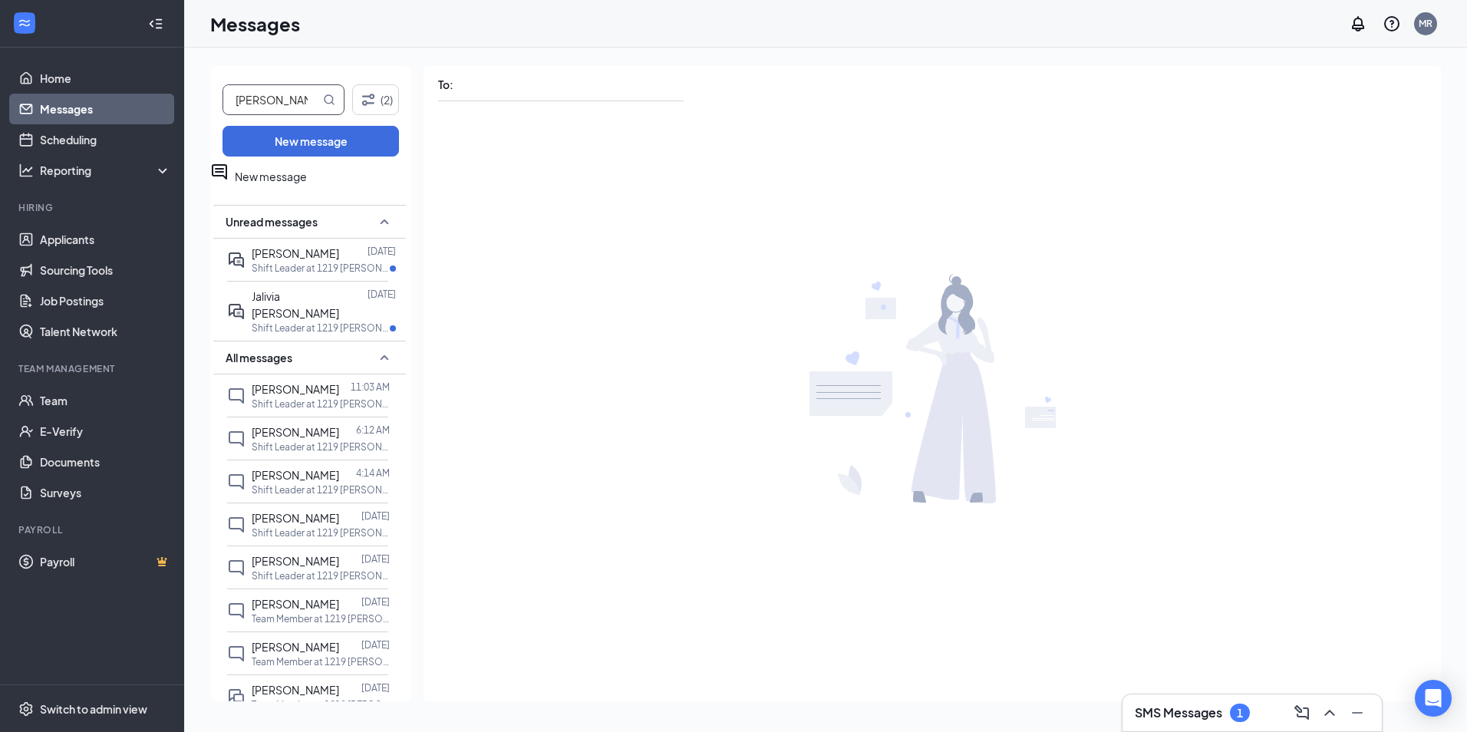
type input "[PERSON_NAME]"
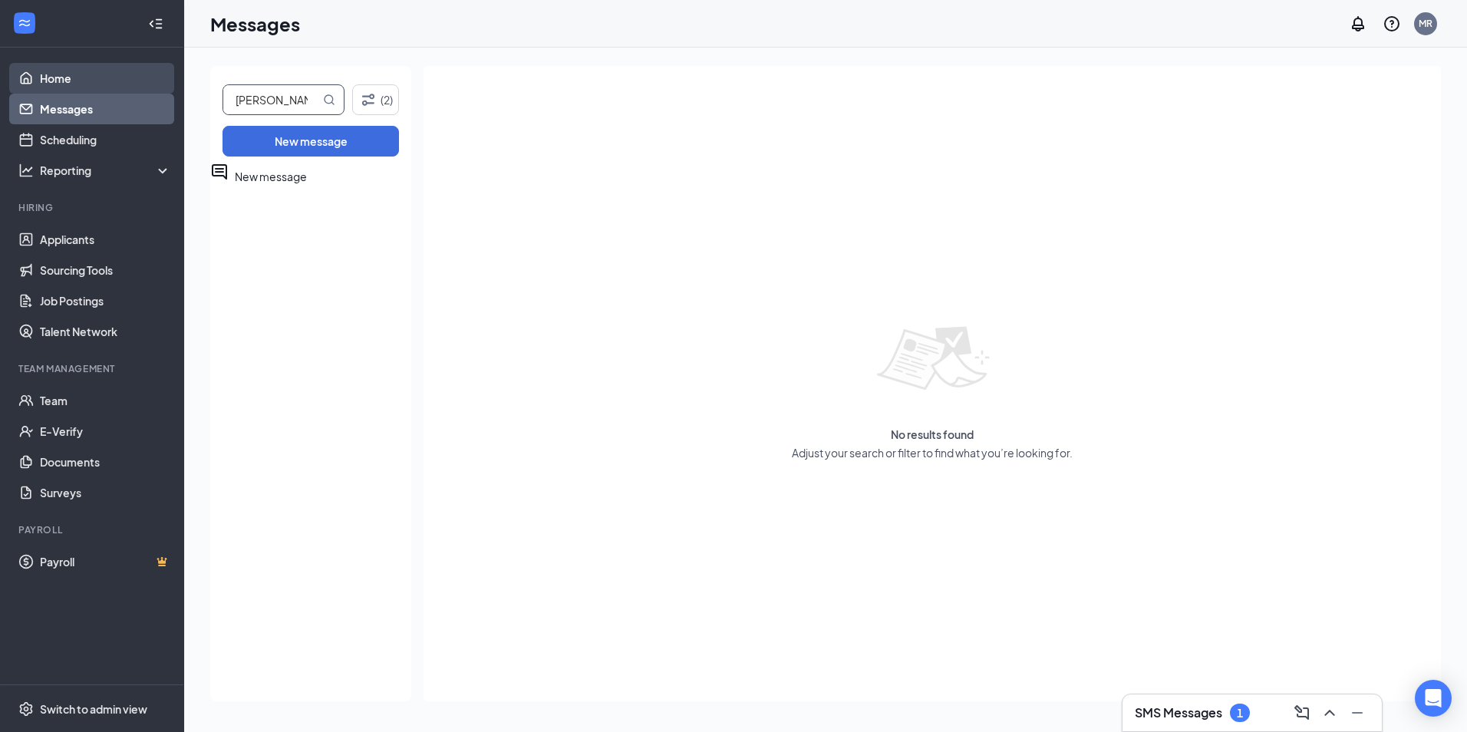
click at [67, 77] on link "Home" at bounding box center [105, 78] width 131 height 31
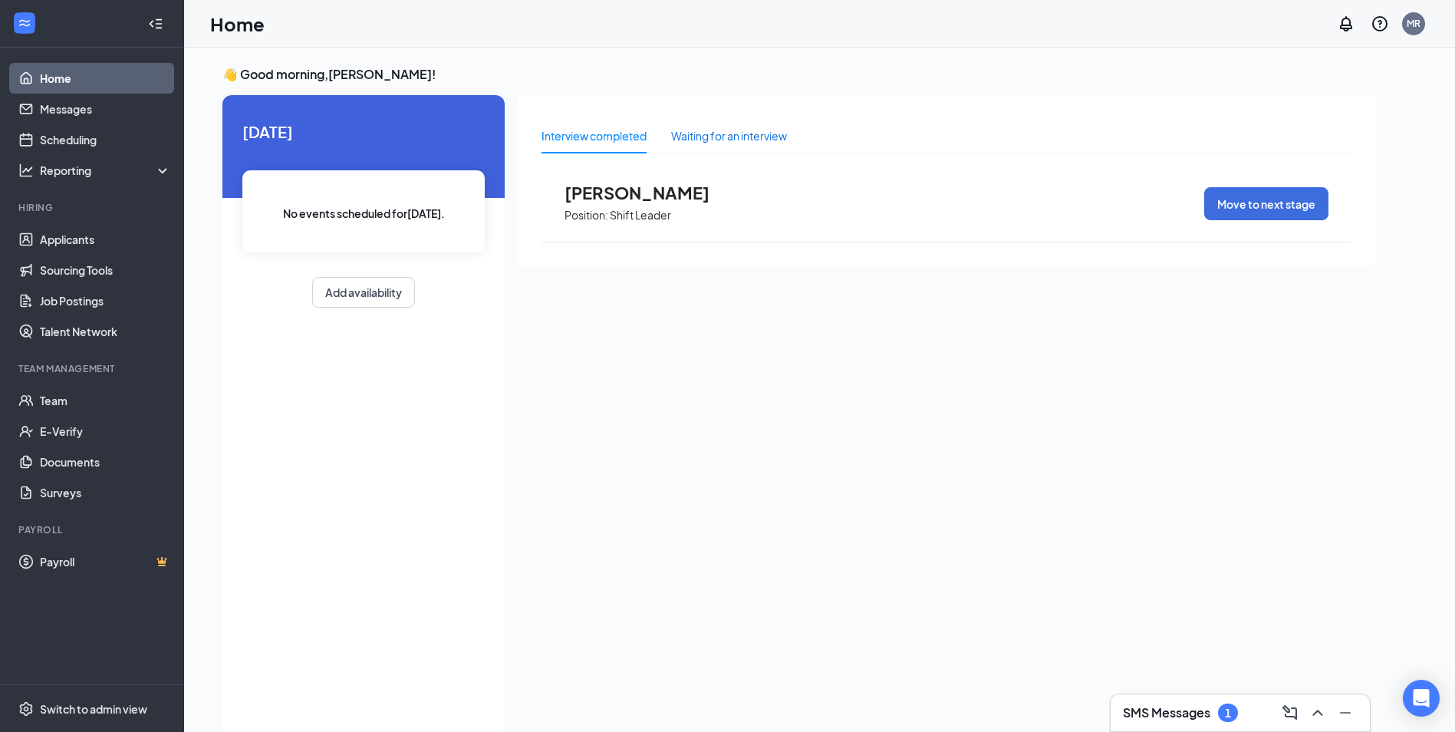
click at [759, 139] on div "Waiting for an interview" at bounding box center [729, 135] width 116 height 17
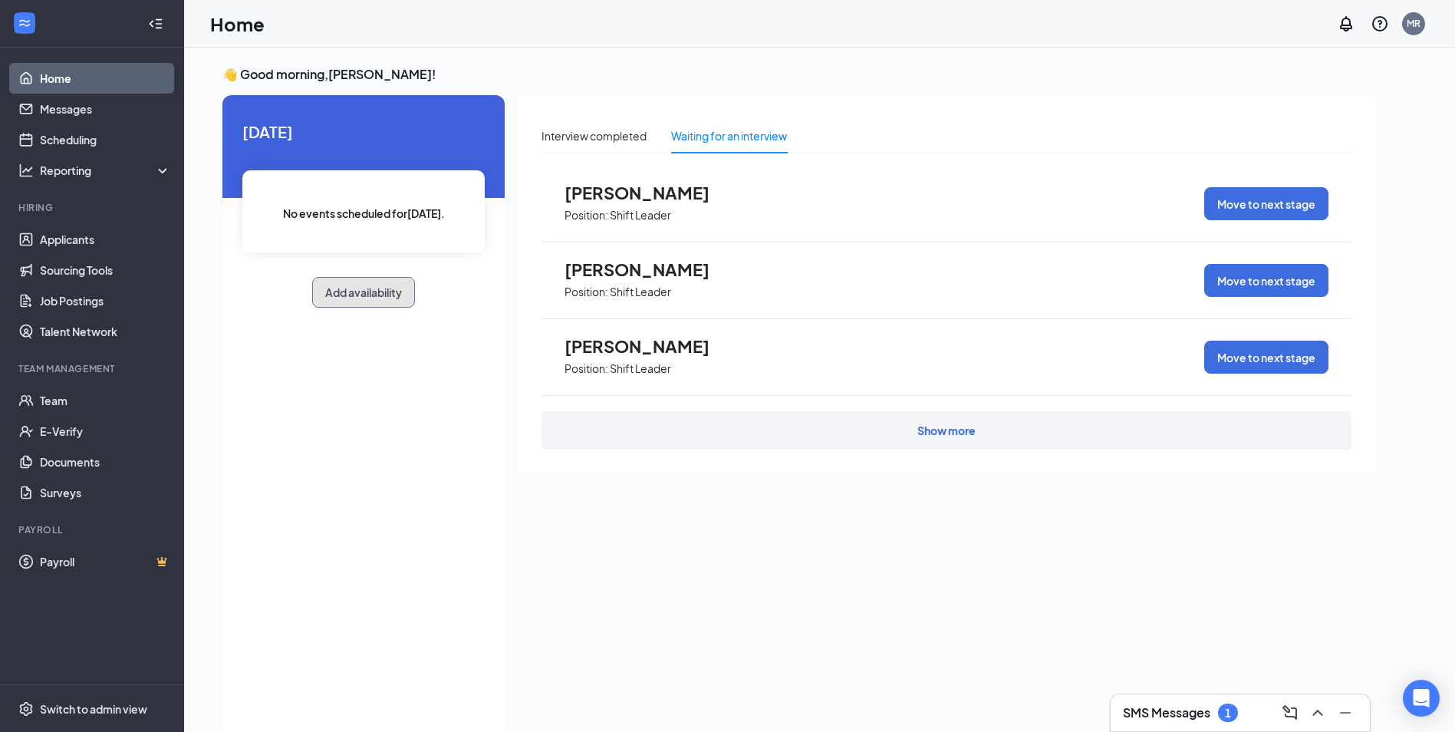
click at [382, 295] on button "Add availability" at bounding box center [363, 292] width 103 height 31
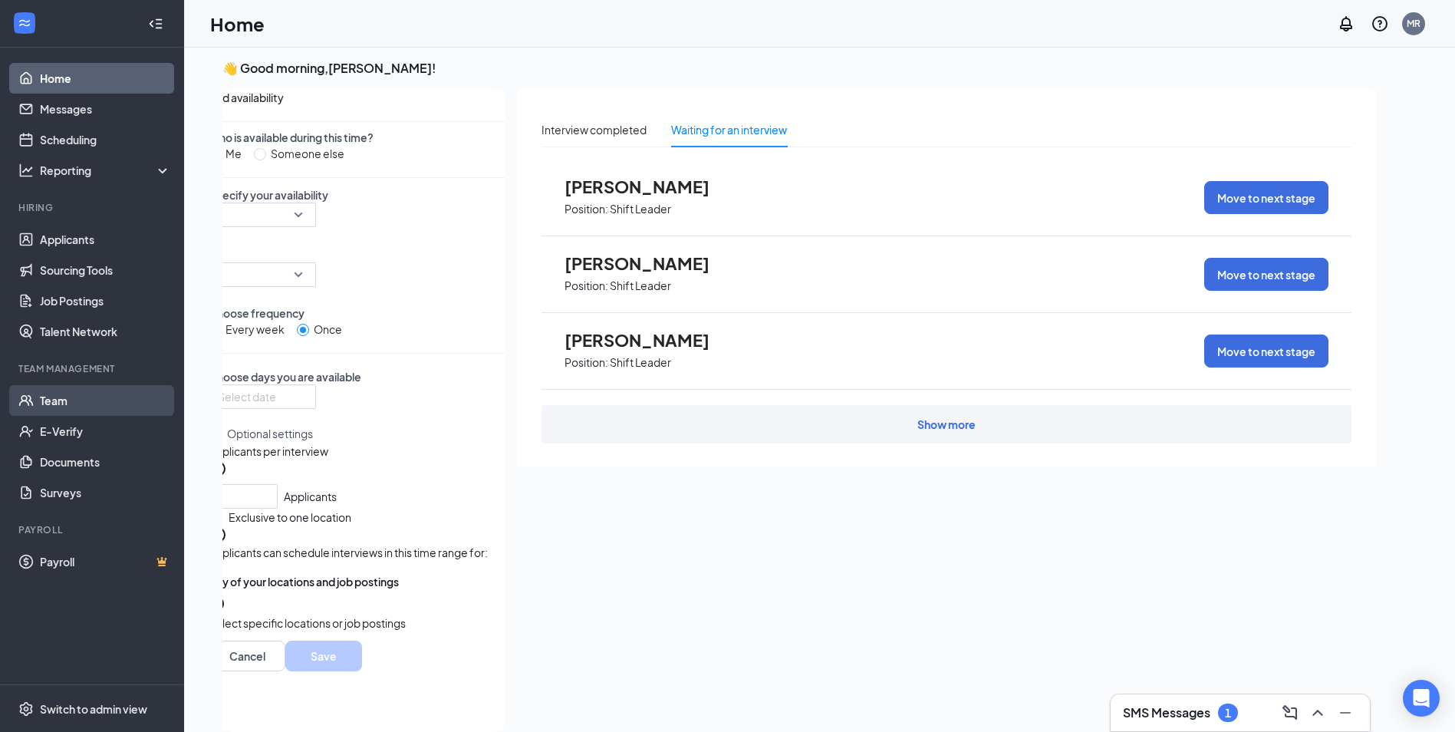
click at [40, 391] on link "Team" at bounding box center [105, 400] width 131 height 31
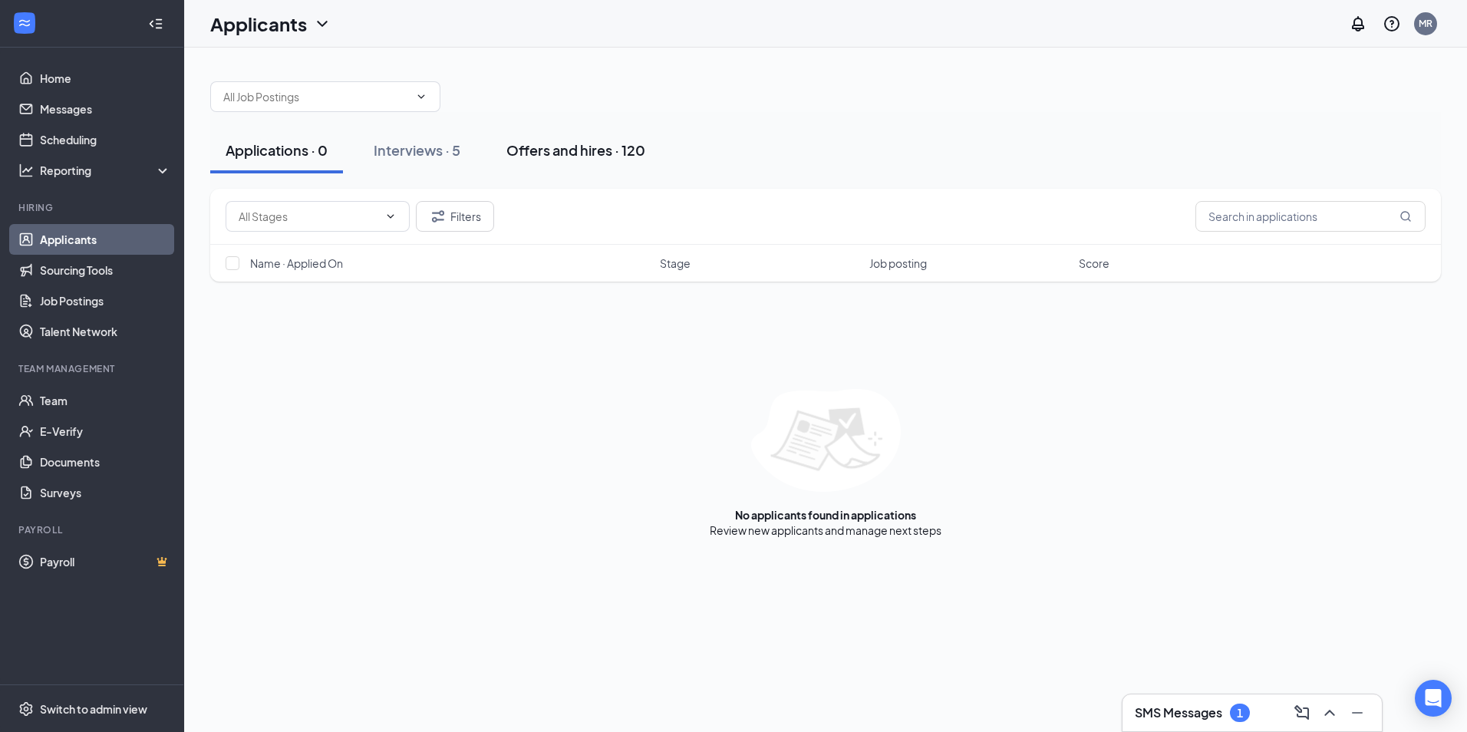
click at [499, 148] on button "Offers and hires · 120" at bounding box center [576, 150] width 170 height 46
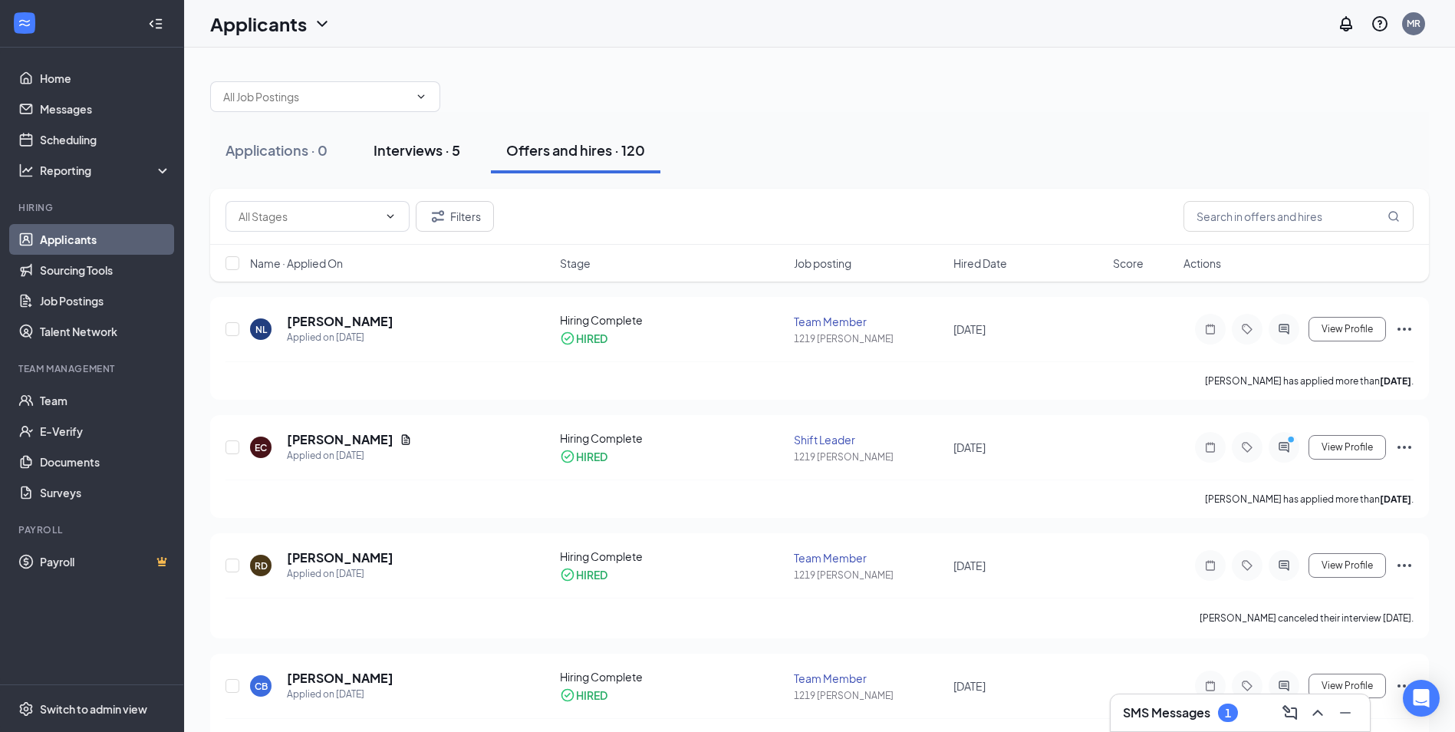
click at [417, 137] on button "Interviews · 5" at bounding box center [416, 150] width 117 height 46
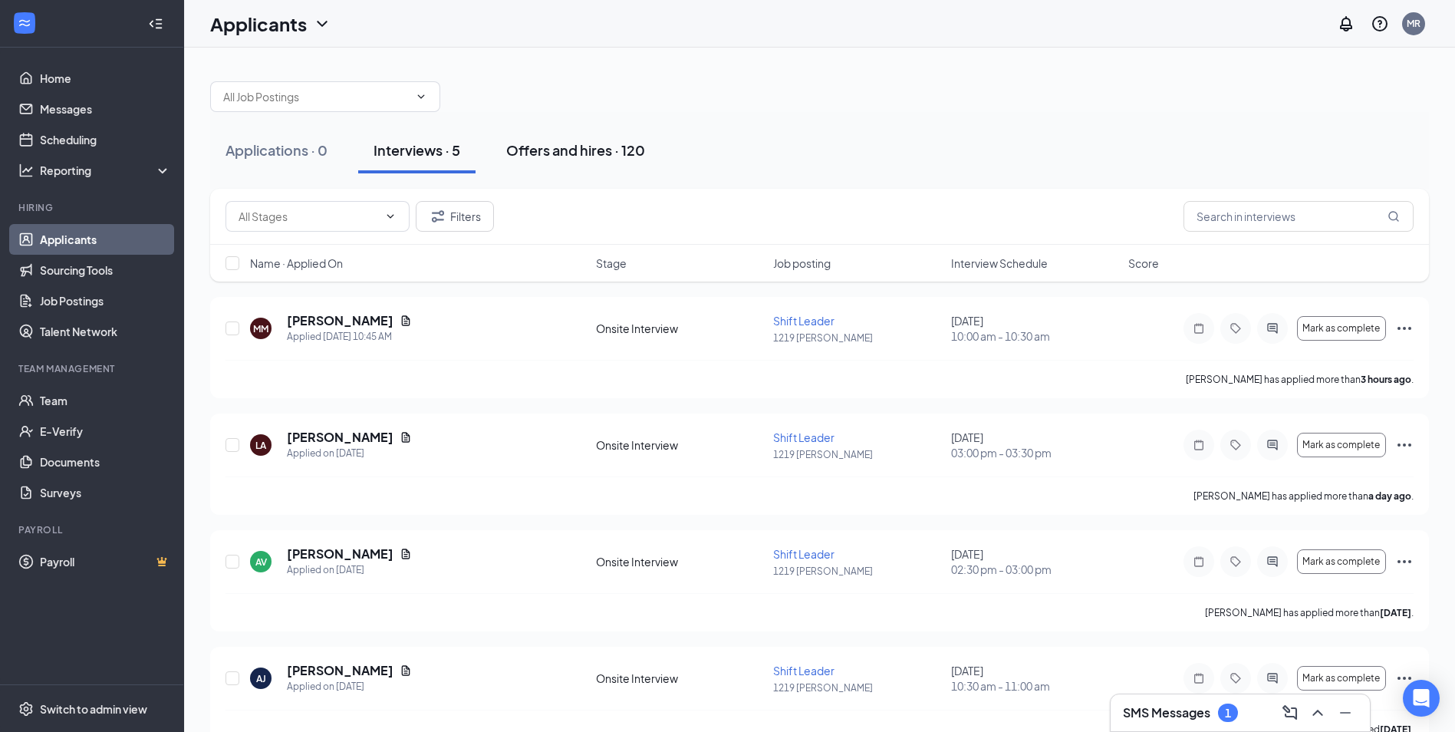
click at [600, 143] on div "Offers and hires · 120" at bounding box center [575, 149] width 139 height 19
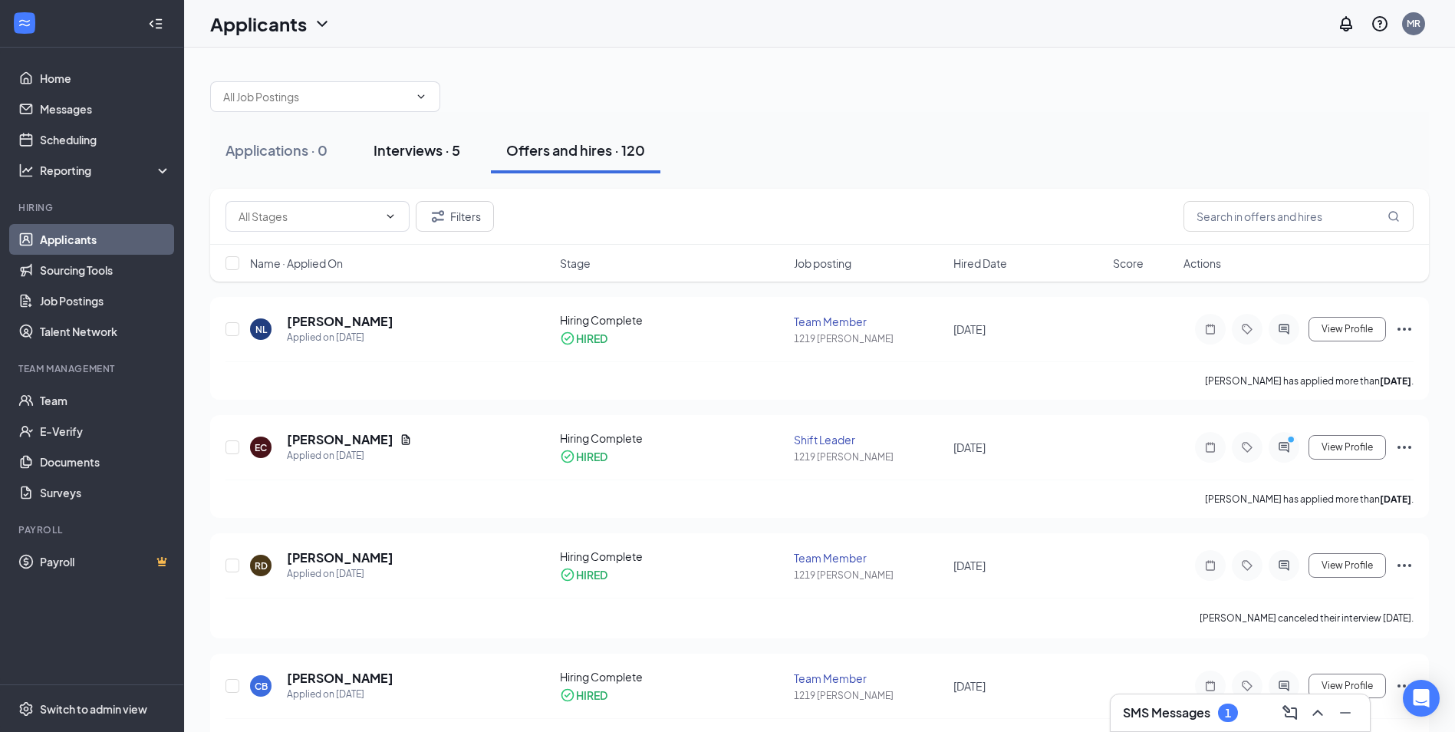
click at [384, 157] on div "Interviews · 5" at bounding box center [417, 149] width 87 height 19
